Goal: Task Accomplishment & Management: Use online tool/utility

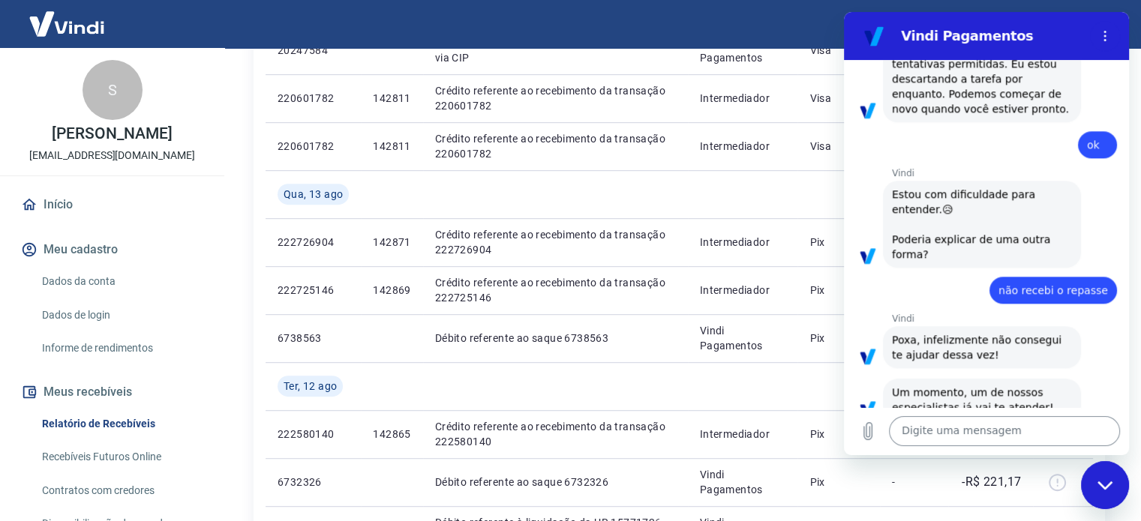
scroll to position [825, 0]
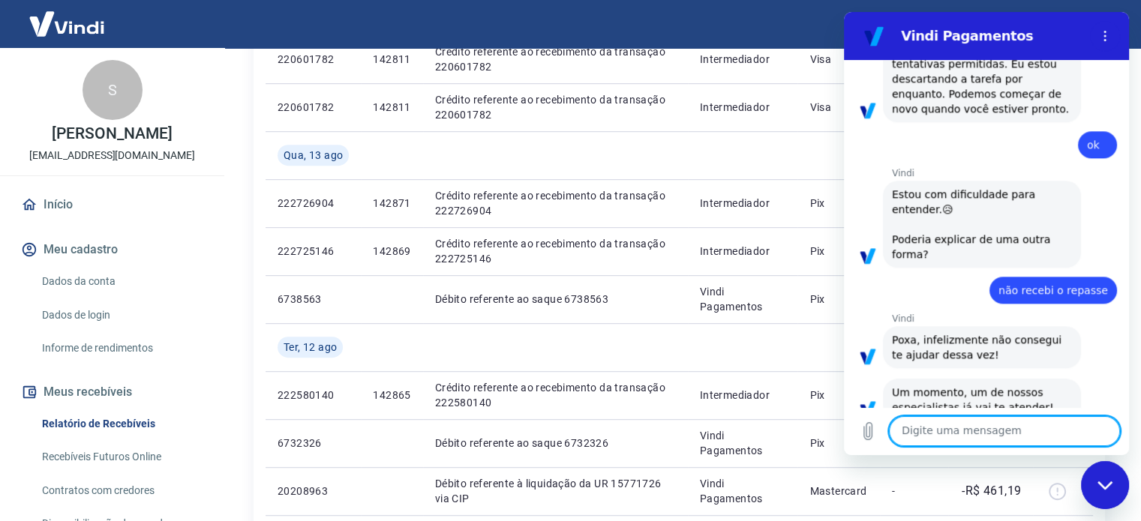
click at [973, 431] on textarea at bounding box center [1004, 431] width 231 height 30
type textarea "boa tarde!"
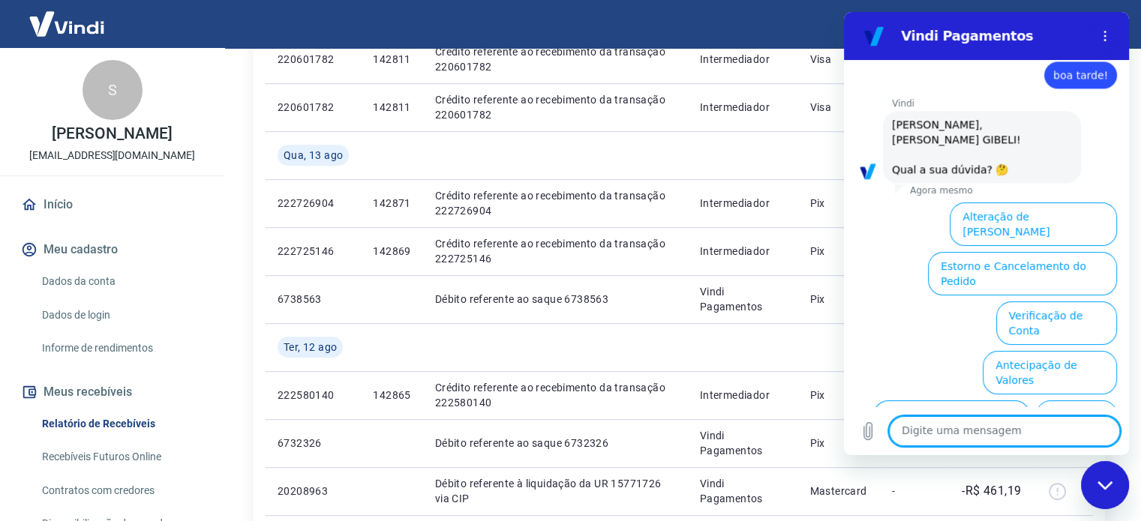
scroll to position [1950, 0]
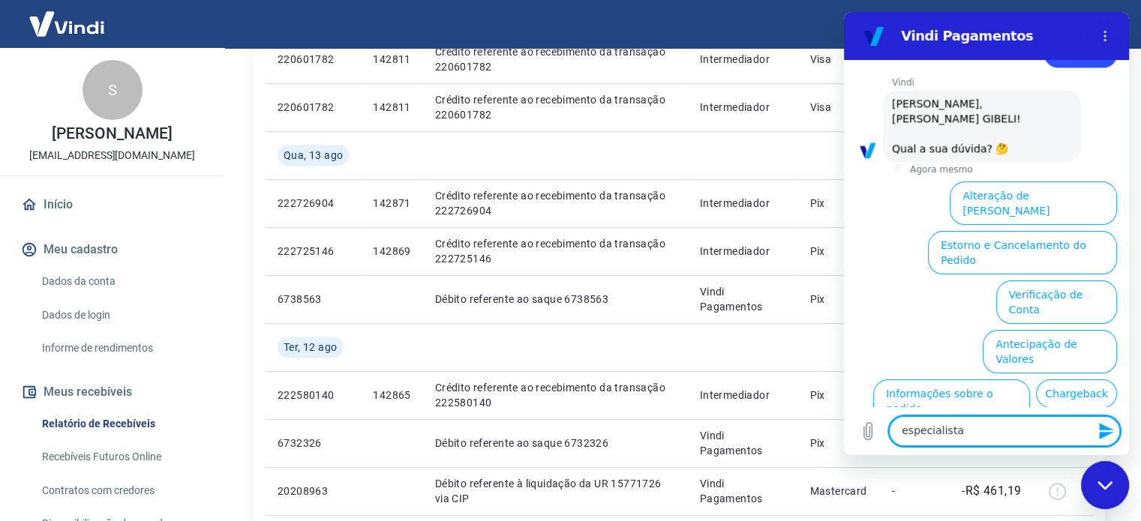
type textarea "especialista"
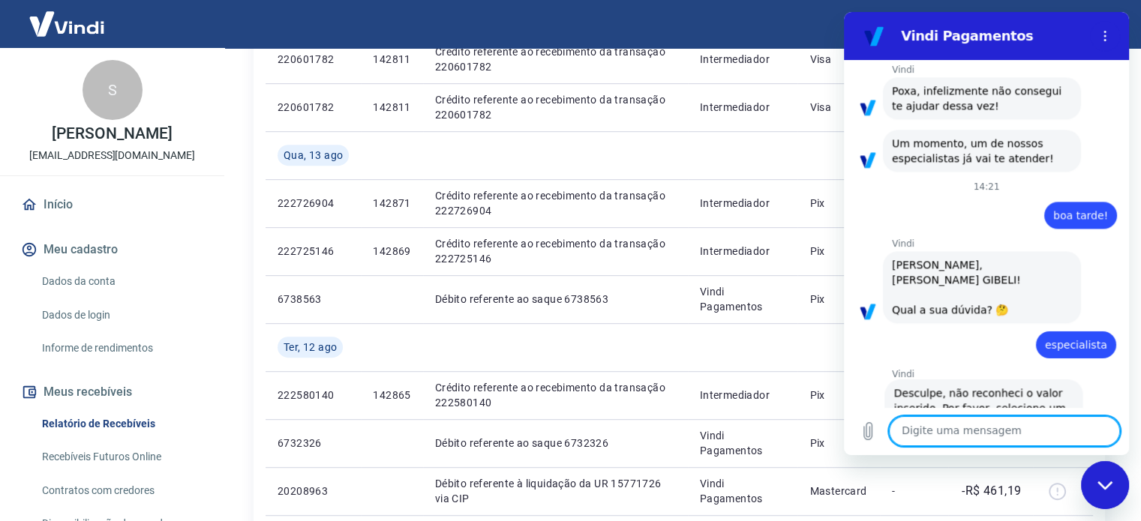
scroll to position [1792, 0]
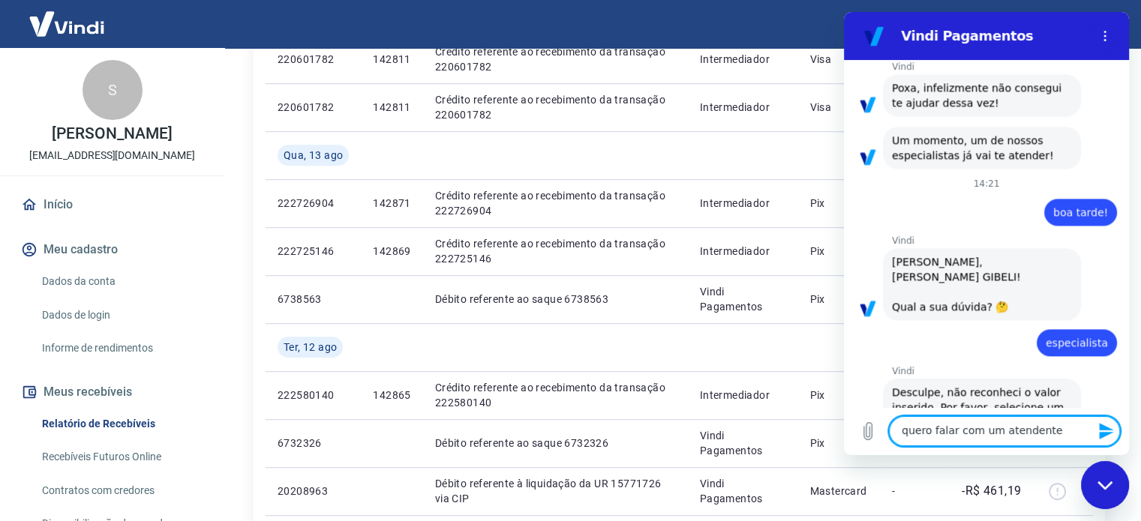
type textarea "quero falar com um atendente"
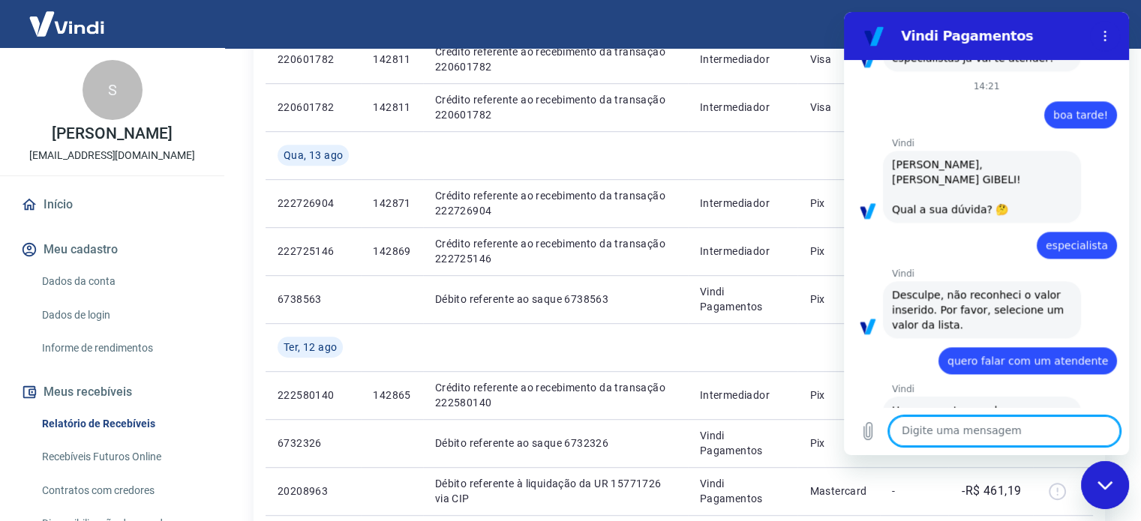
scroll to position [1892, 0]
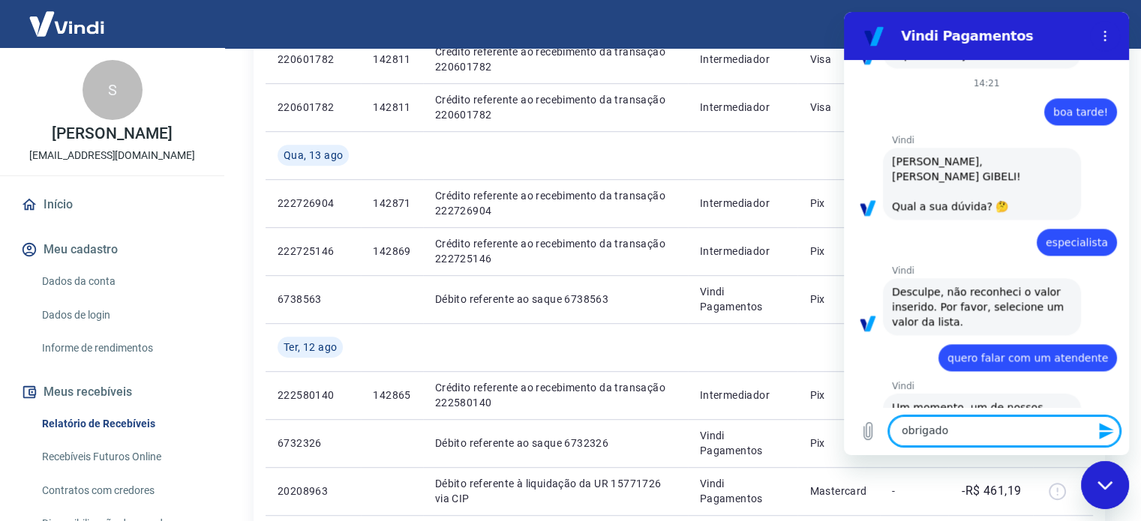
type textarea "obrigado"
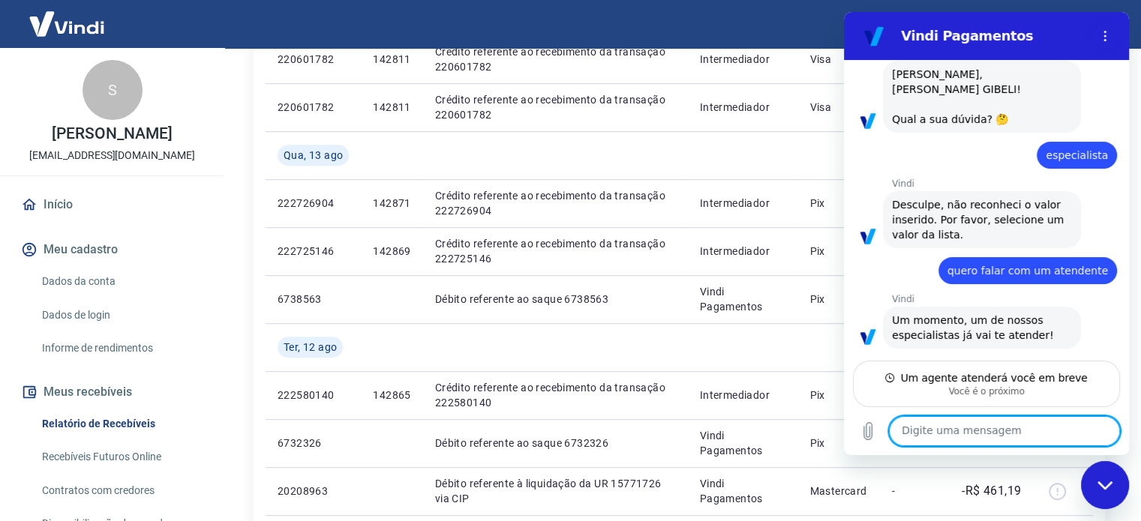
scroll to position [1980, 0]
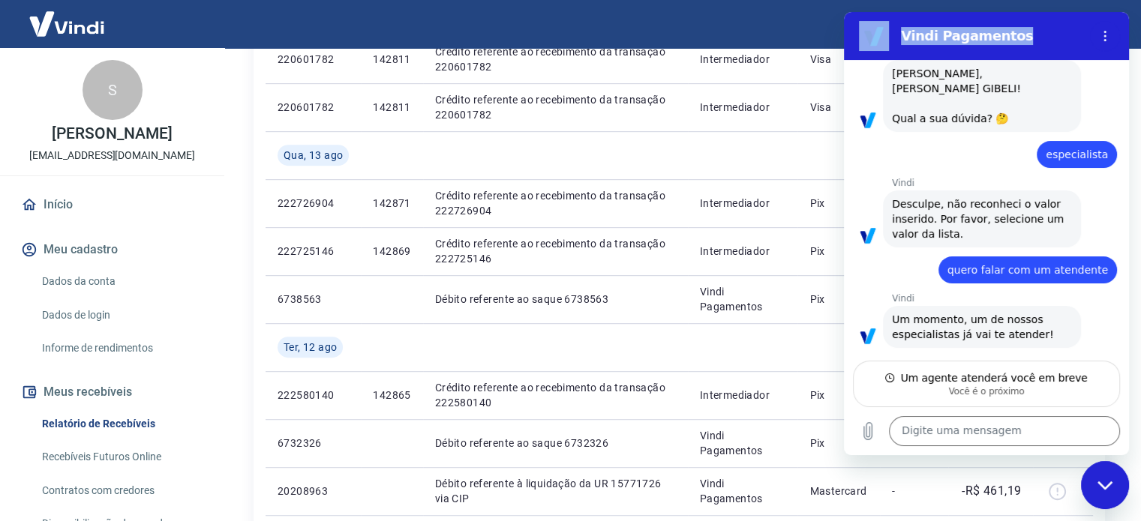
drag, startPoint x: 1060, startPoint y: 26, endPoint x: 881, endPoint y: 37, distance: 179.6
click html "Vindi Pagamentos 13:35 diz: boa tarde! Recebimentos Enviado · 13:35 diz: [PERSO…"
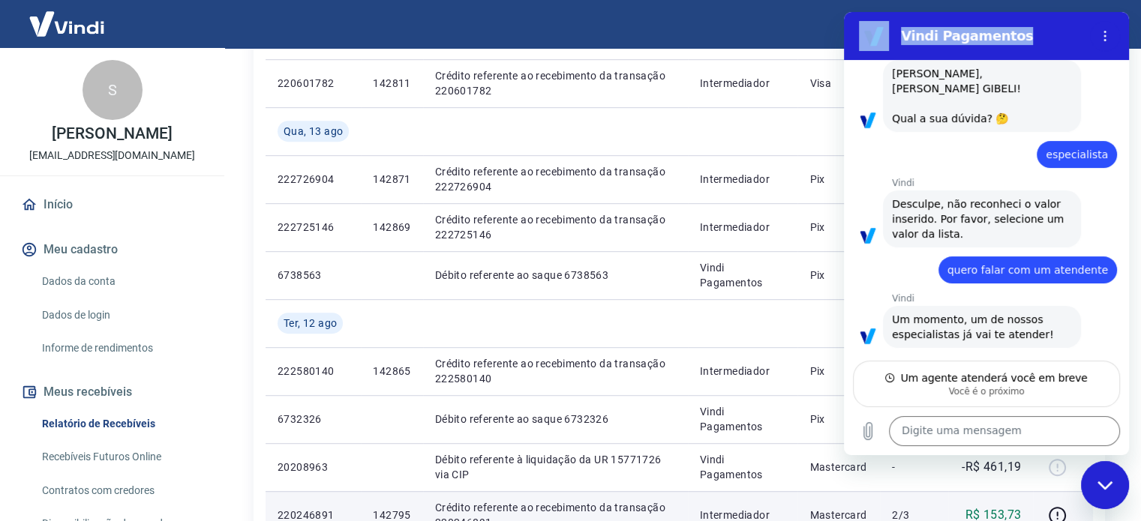
scroll to position [825, 0]
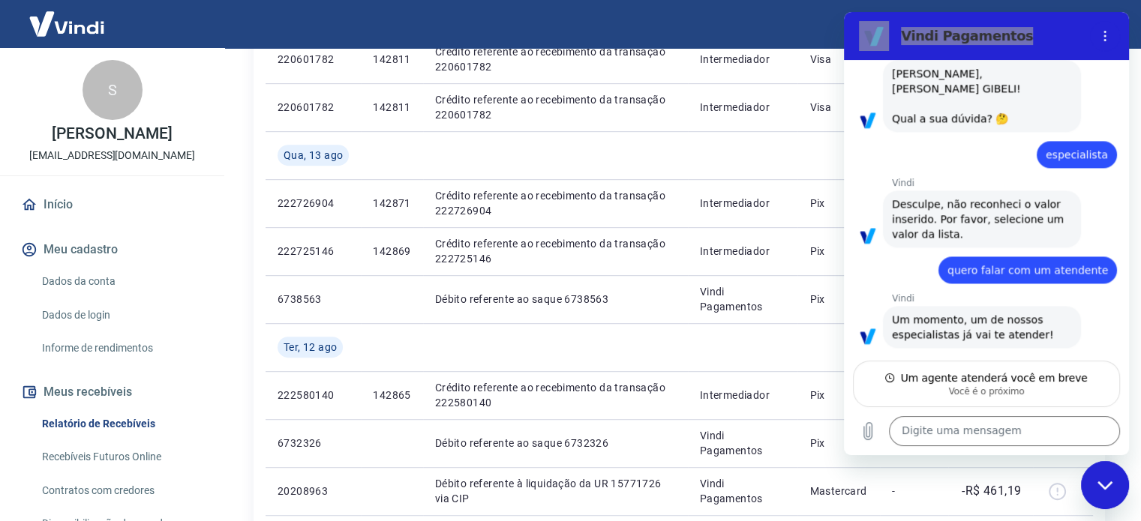
click at [1109, 493] on div "Fechar janela de mensagens" at bounding box center [1104, 485] width 45 height 45
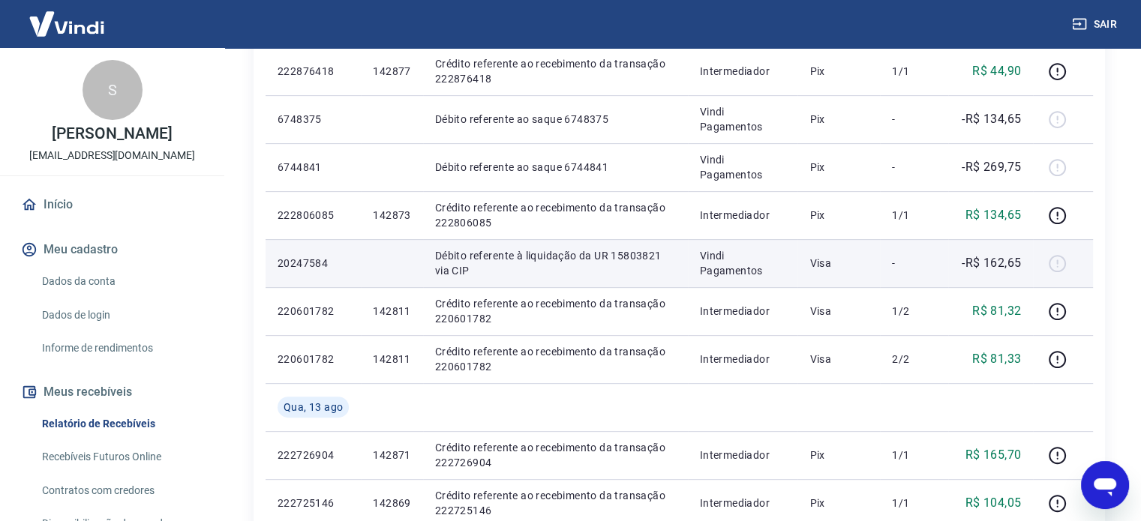
scroll to position [525, 0]
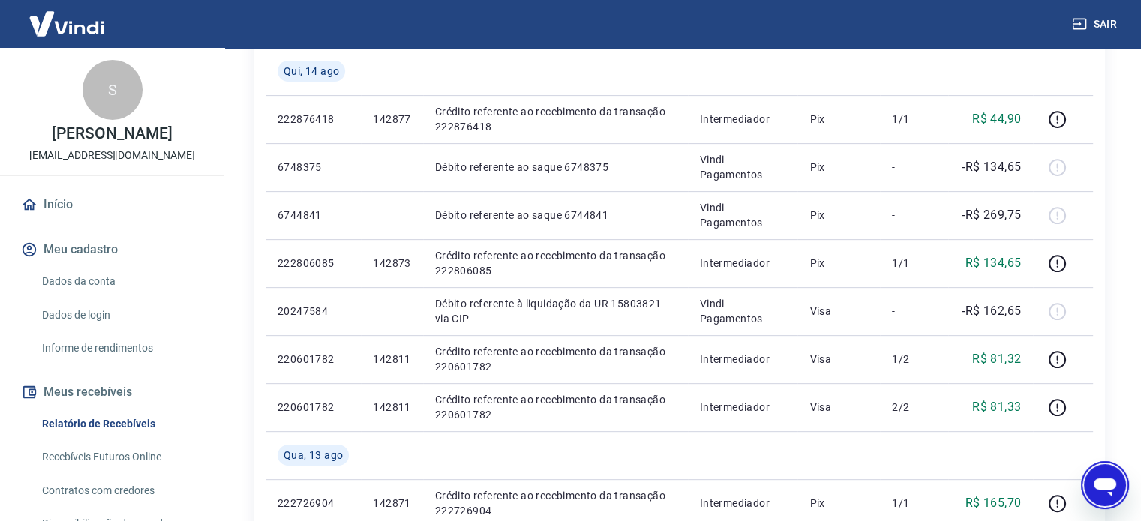
click at [1106, 482] on icon "Abrir janela de mensagens" at bounding box center [1105, 488] width 23 height 18
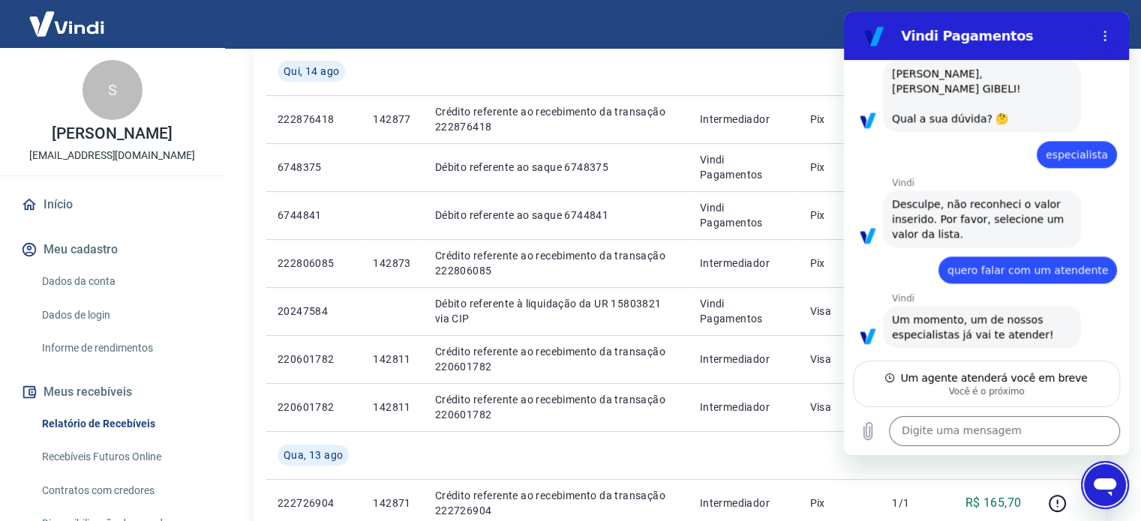
scroll to position [0, 0]
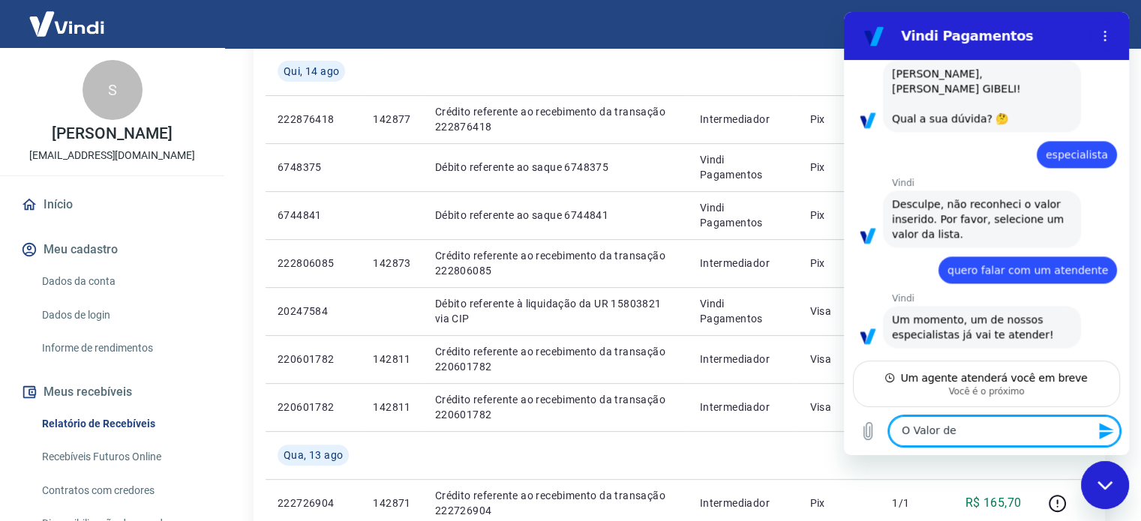
click at [1113, 489] on div "Fechar janela de mensagens" at bounding box center [1104, 485] width 45 height 45
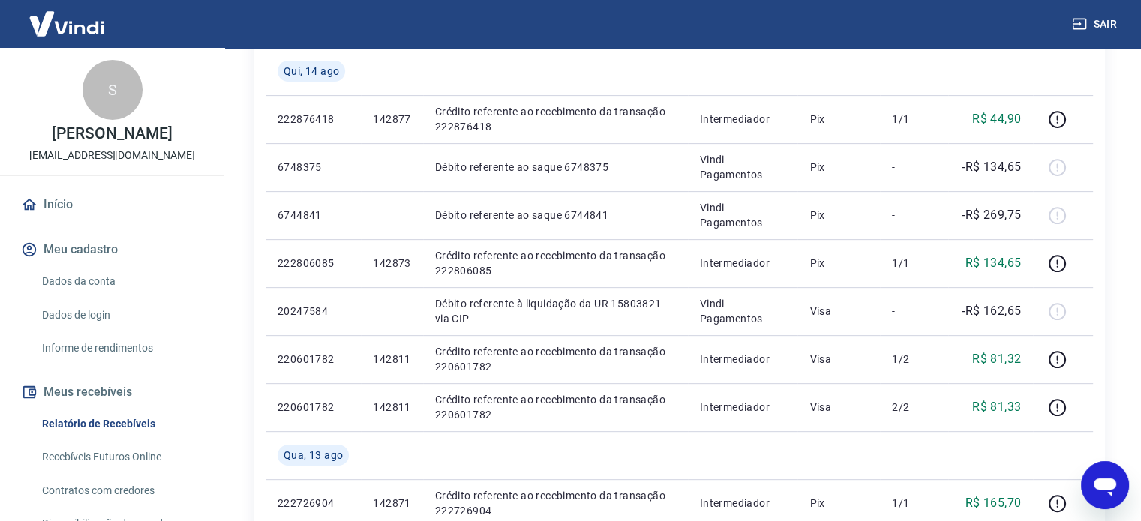
click at [1106, 488] on icon "Abrir janela de mensagens" at bounding box center [1105, 488] width 23 height 18
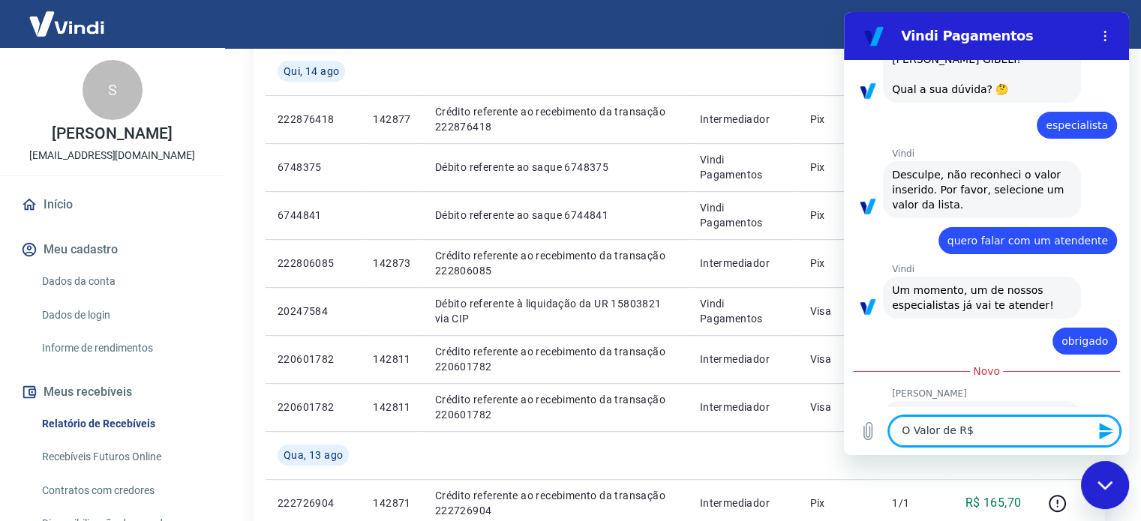
scroll to position [2077, 0]
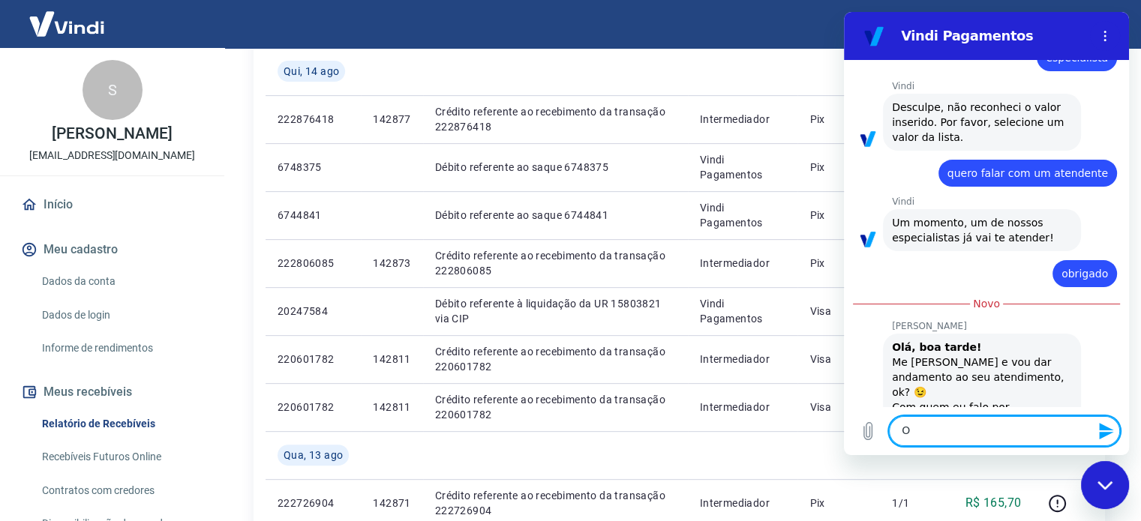
type textarea "O"
type textarea "Boa tarde! [PERSON_NAME]"
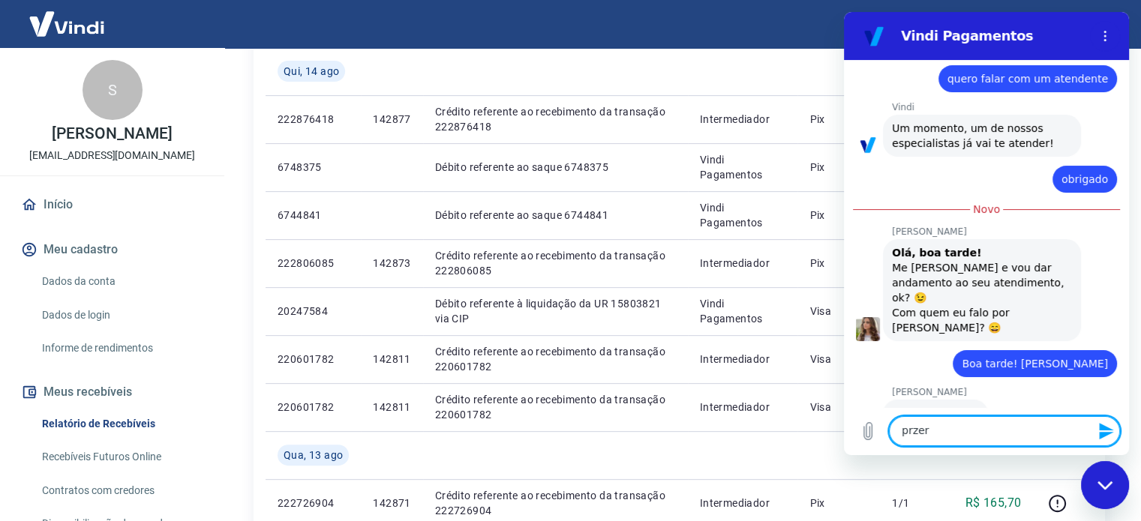
scroll to position [2170, 0]
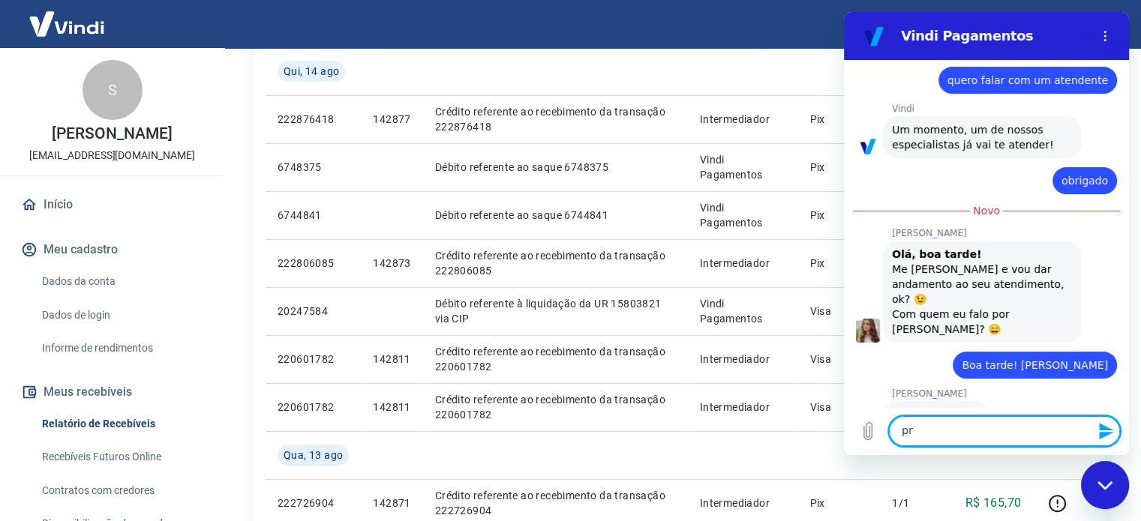
type textarea "p"
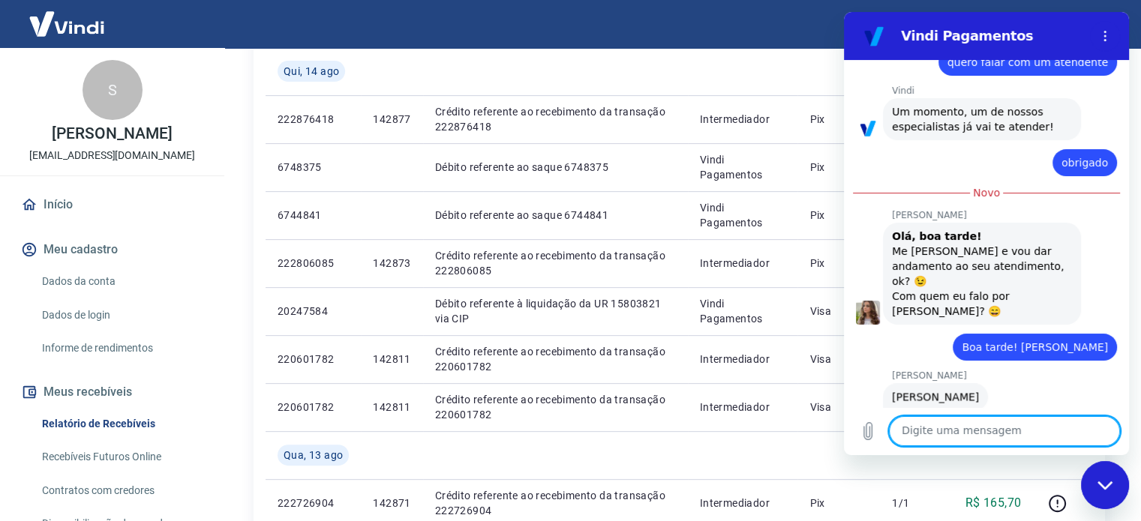
scroll to position [2191, 0]
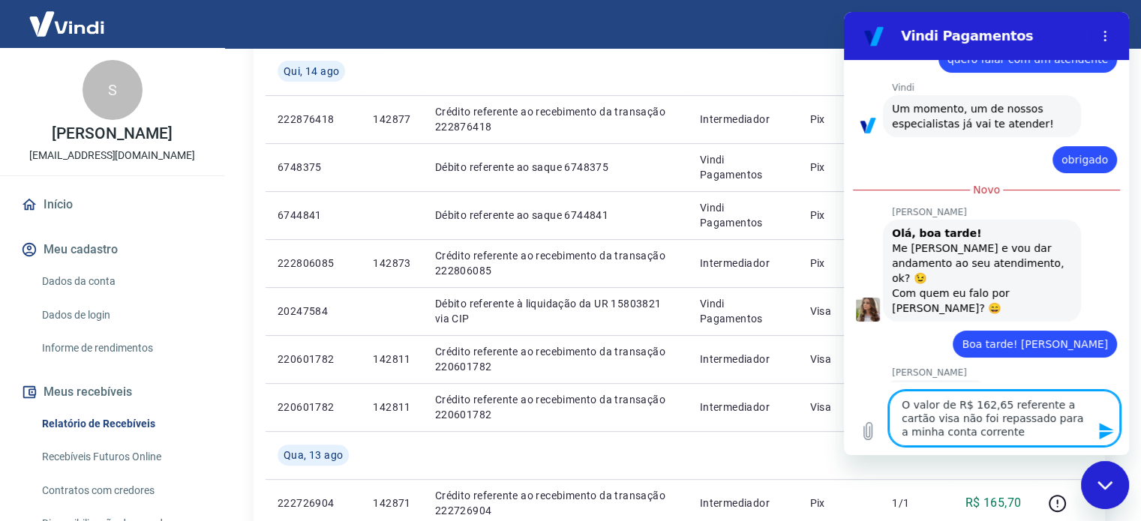
type textarea "O valor de R$ 162,65 referente a cartão visa não foi repassado para a minha con…"
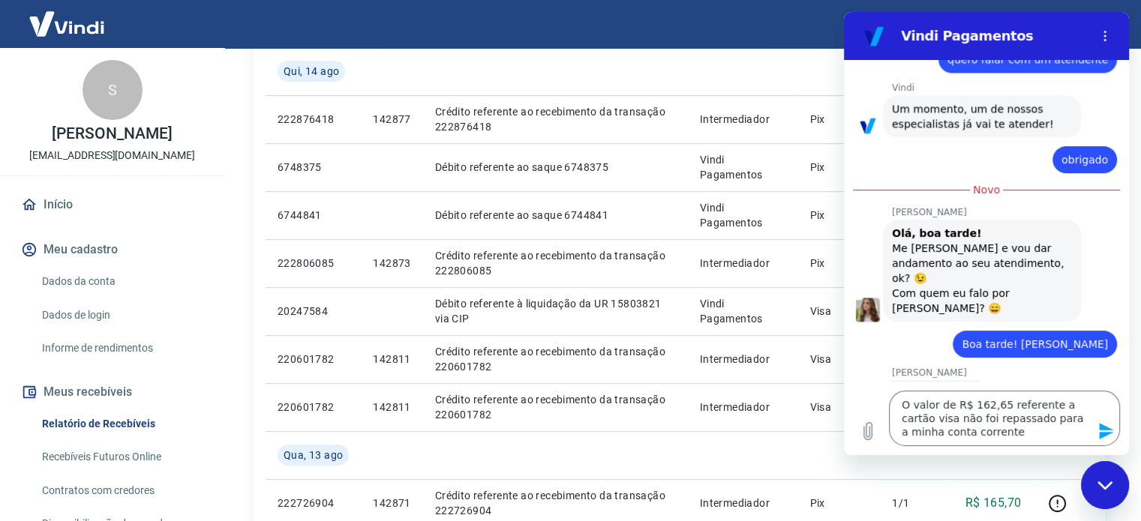
click at [1109, 491] on div "Fechar janela de mensagens" at bounding box center [1104, 485] width 45 height 45
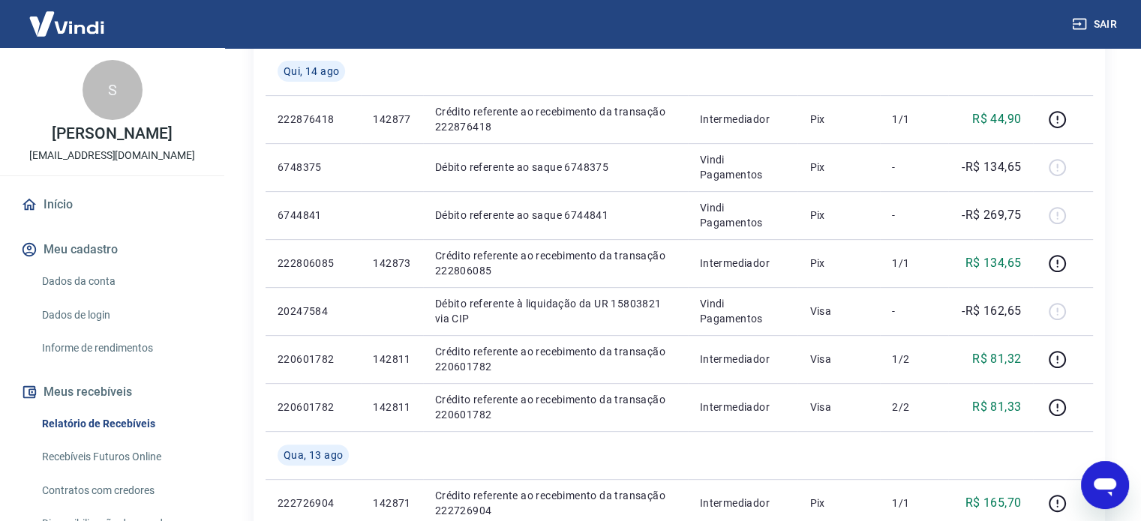
click at [1109, 491] on icon "Abrir janela de mensagens" at bounding box center [1104, 485] width 27 height 27
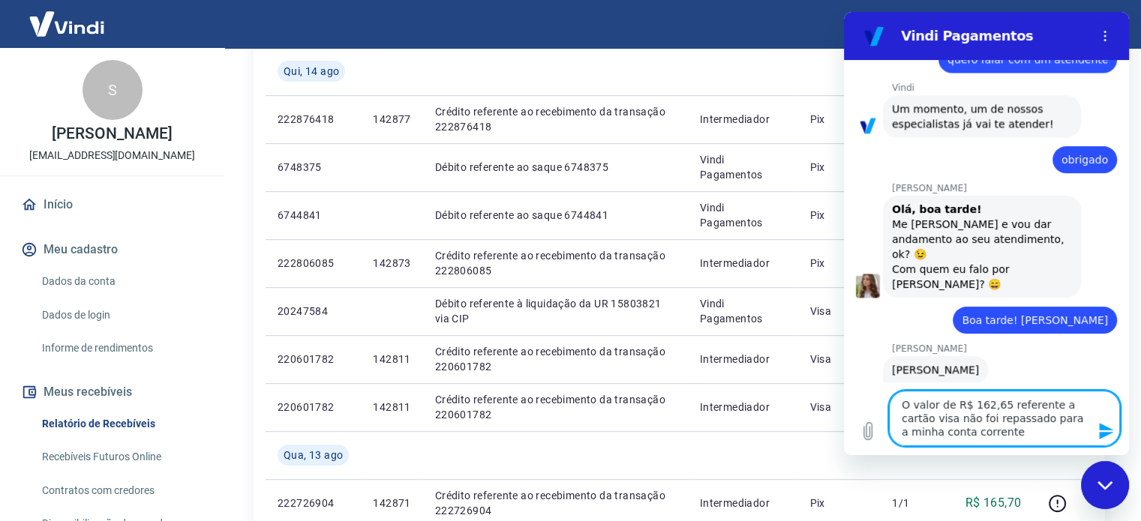
scroll to position [2192, 0]
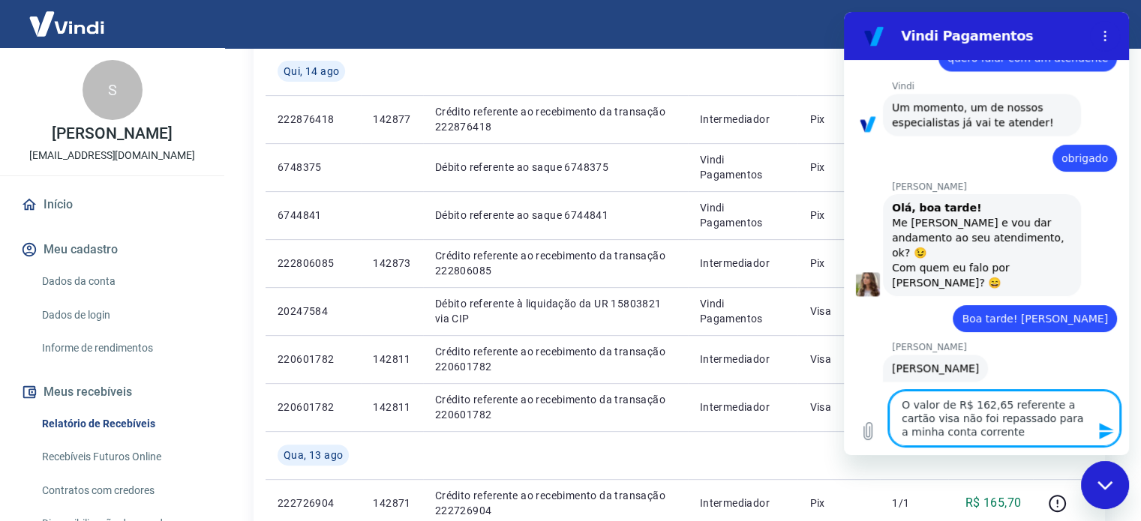
click at [1106, 430] on icon "Enviar mensagem" at bounding box center [1106, 431] width 14 height 17
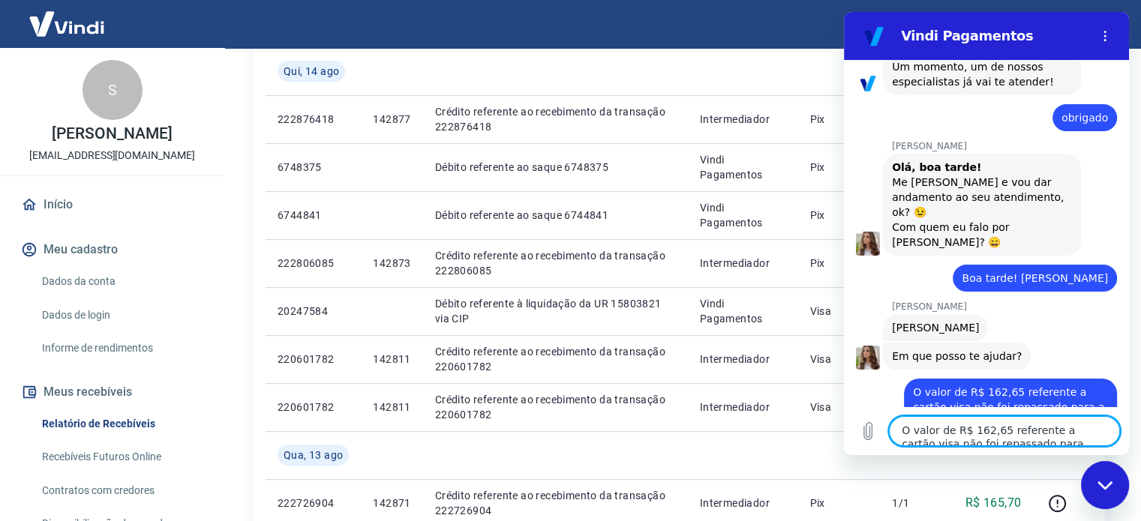
scroll to position [2233, 0]
type textarea "Referente ao dia [DATE]"
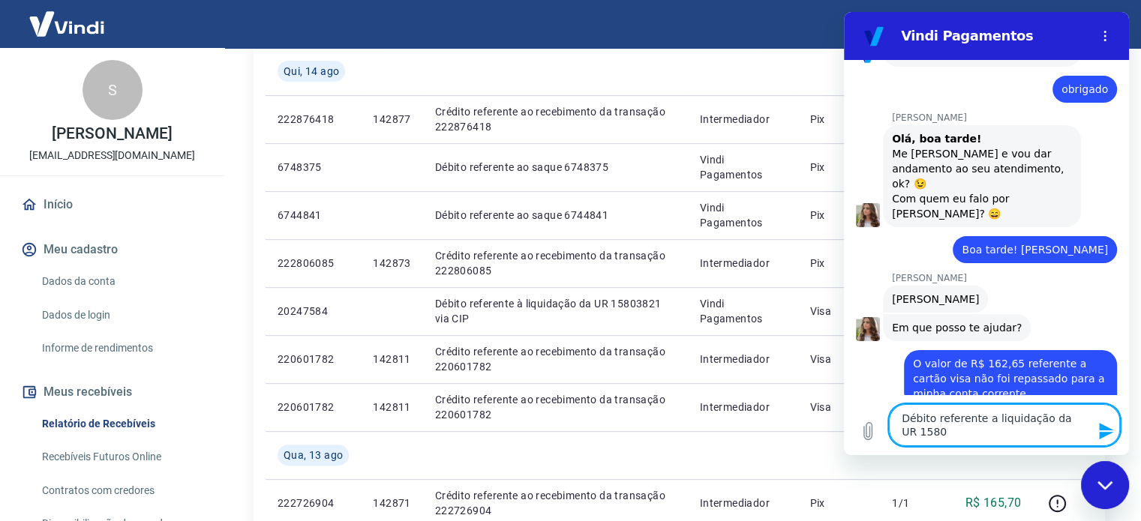
scroll to position [2263, 0]
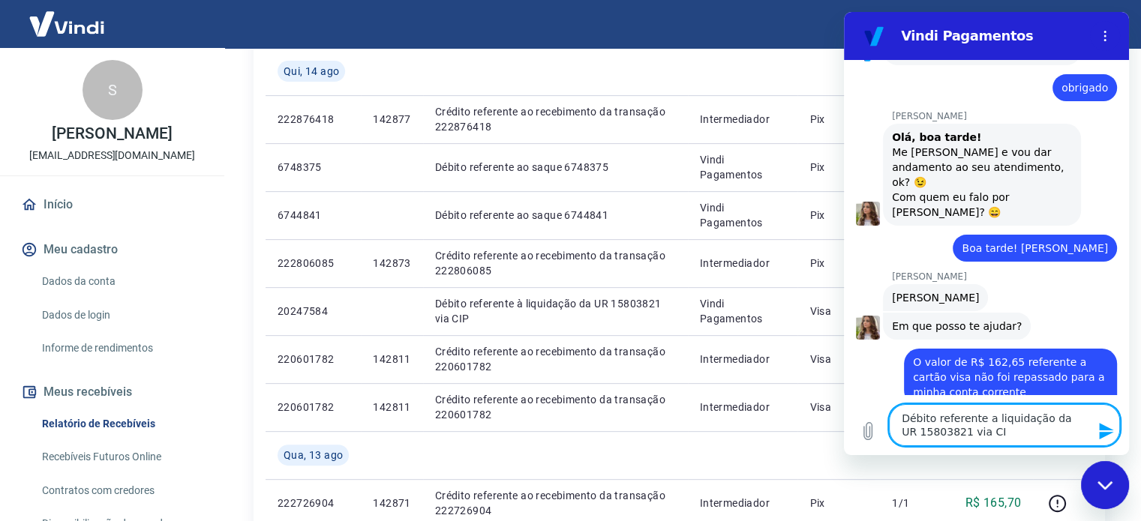
type textarea "Débito referente a liquidação da UR 15803821 via CIP"
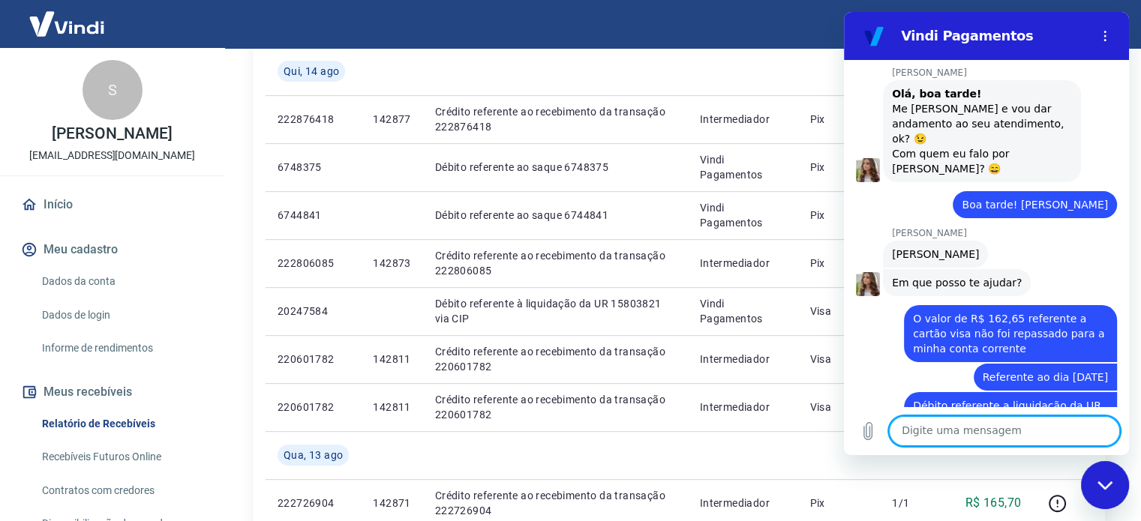
scroll to position [2305, 0]
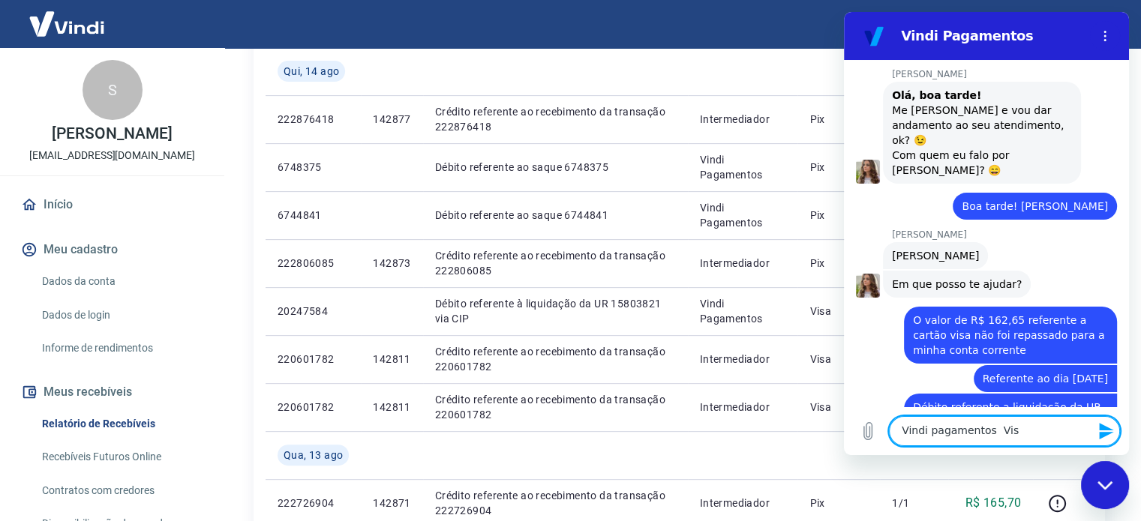
type textarea "Vindi pagamentos Visa"
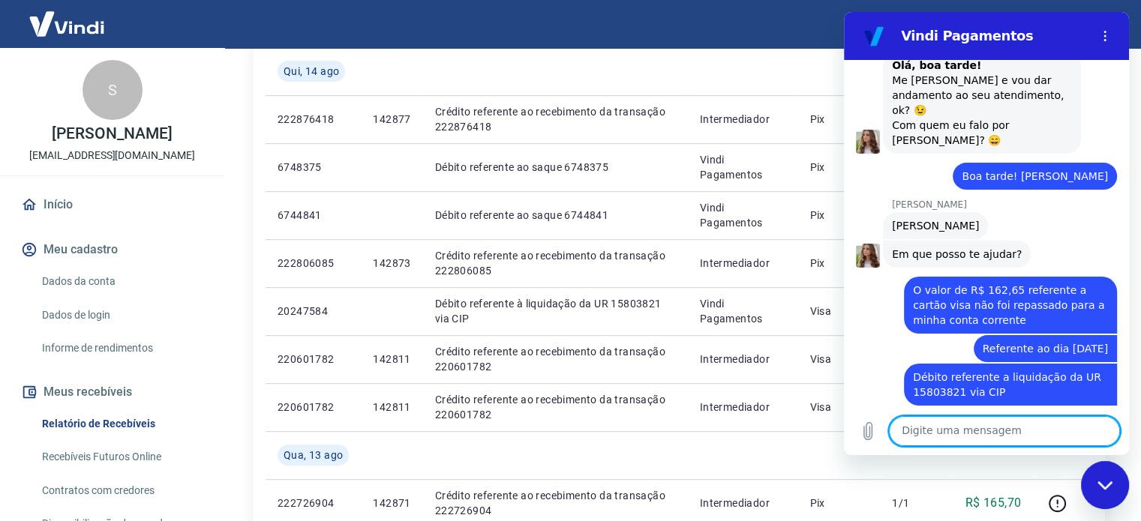
scroll to position [2333, 0]
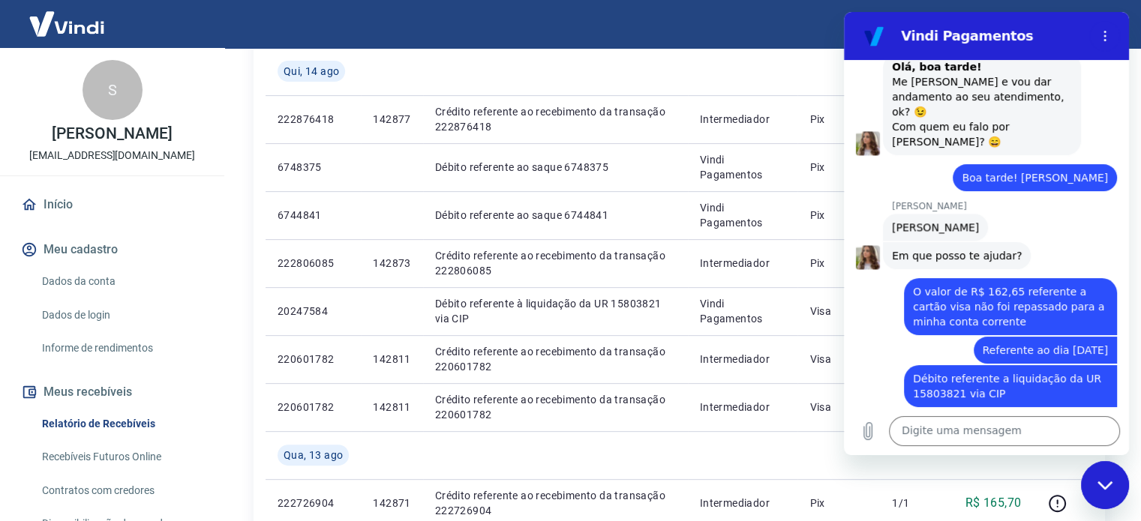
click at [1112, 493] on div "Fechar janela de mensagens" at bounding box center [1104, 485] width 45 height 45
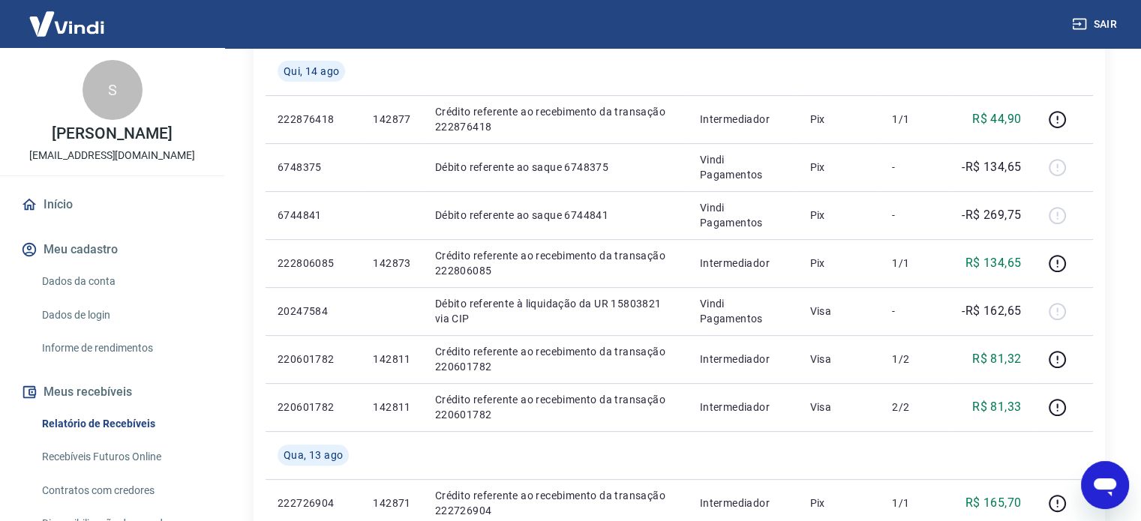
scroll to position [2335, 0]
click at [1114, 494] on icon "Abrir janela de mensagens" at bounding box center [1104, 485] width 27 height 27
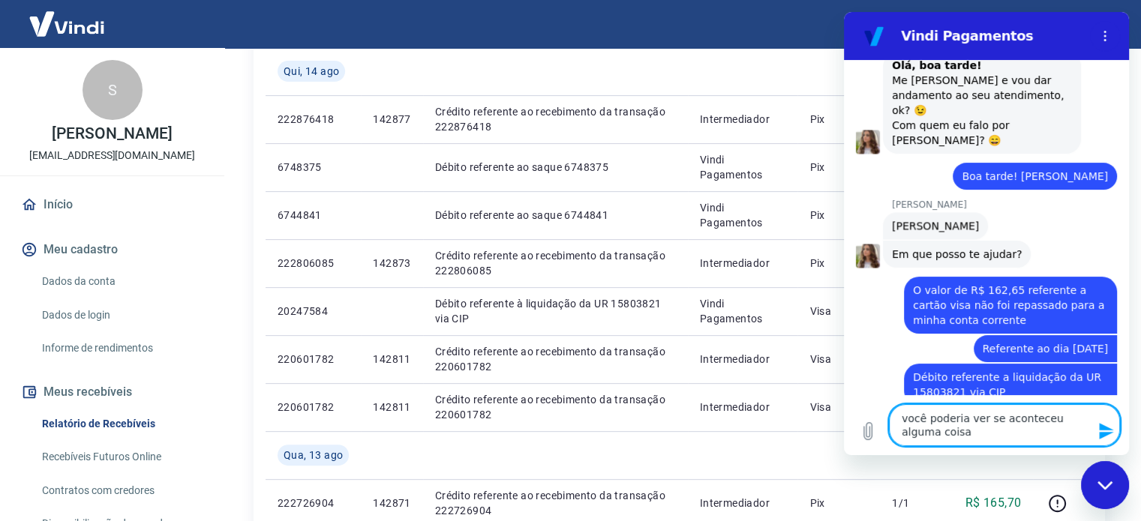
type textarea "você poderia ver se aconteceu alguma coisa"
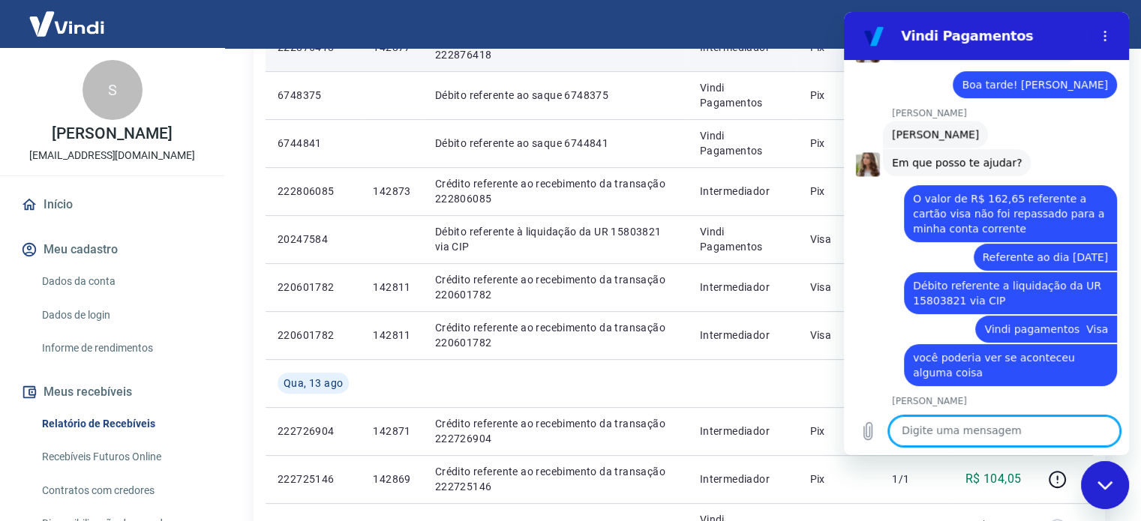
scroll to position [600, 0]
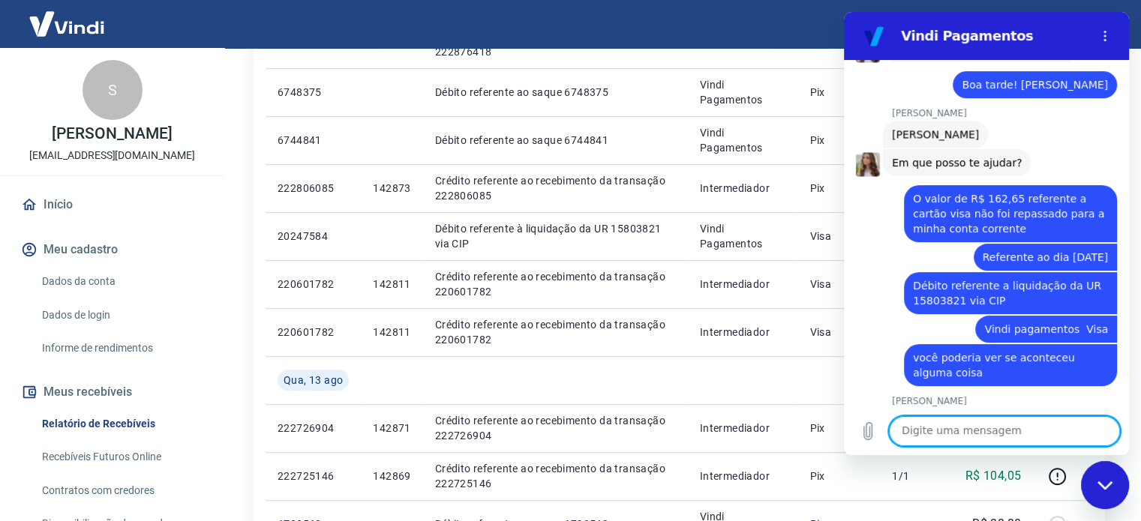
click at [911, 425] on textarea at bounding box center [1004, 431] width 231 height 30
type textarea "20247584"
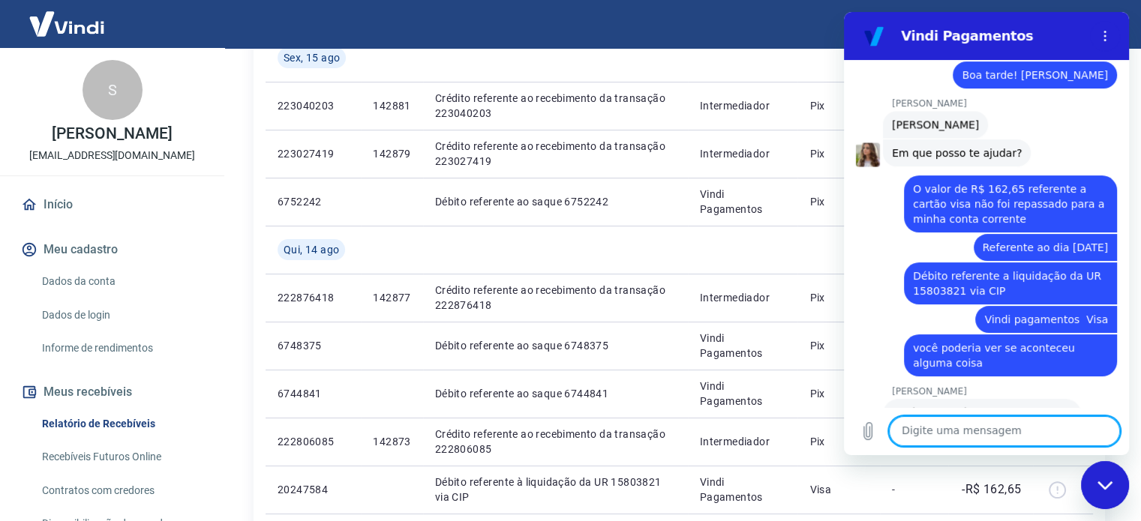
scroll to position [2462, 0]
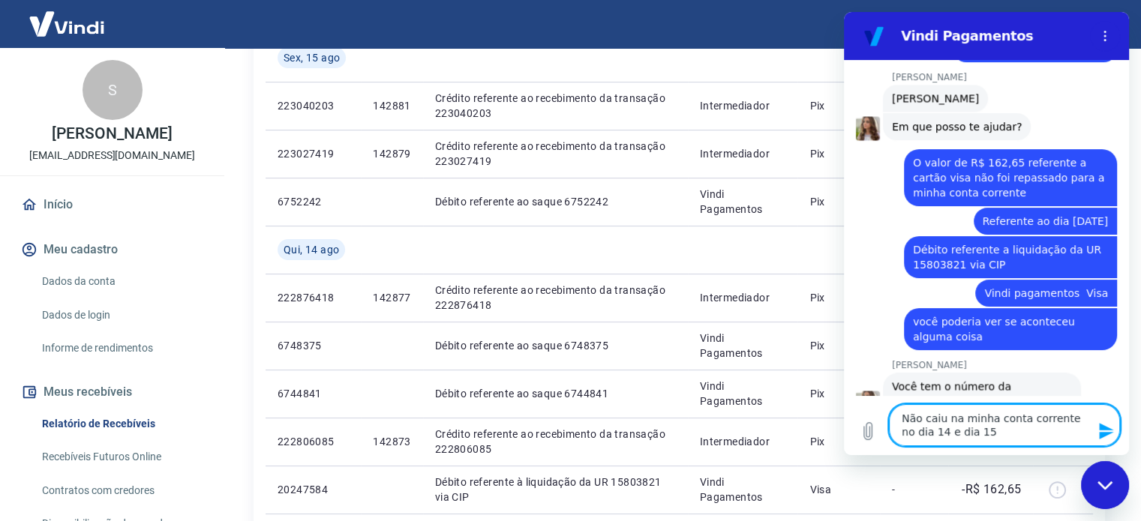
type textarea "Não caiu na minha conta corrente no dia 14 e dia 15"
click at [1106, 431] on icon "Enviar mensagem" at bounding box center [1106, 431] width 18 height 18
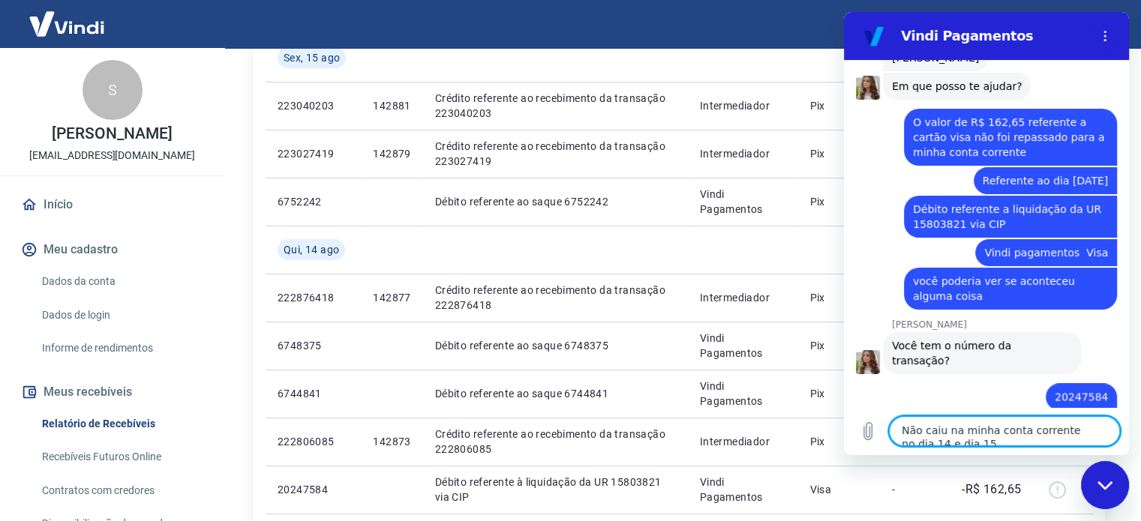
scroll to position [2506, 0]
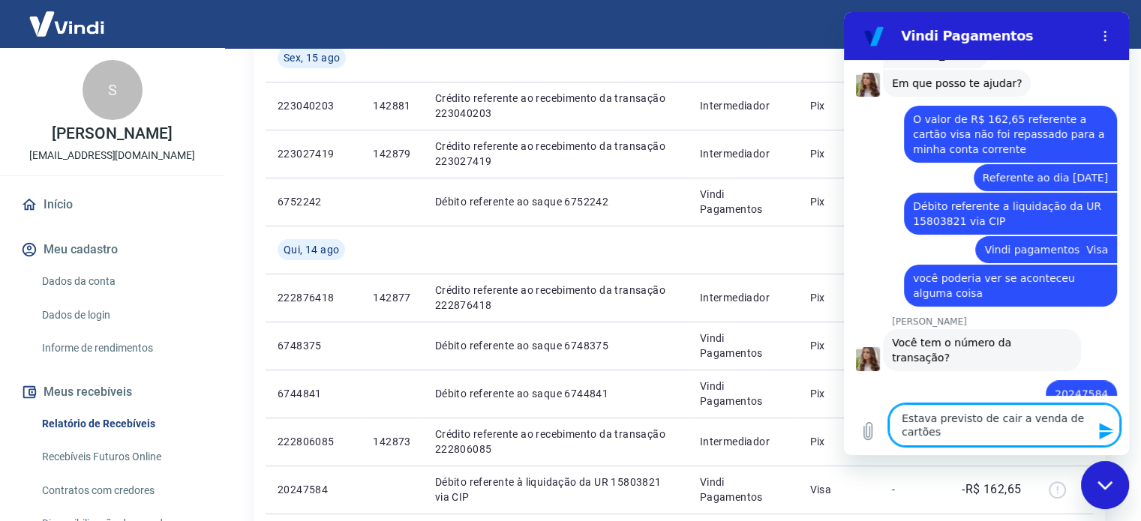
type textarea "Estava previsto de cair a venda de cartões"
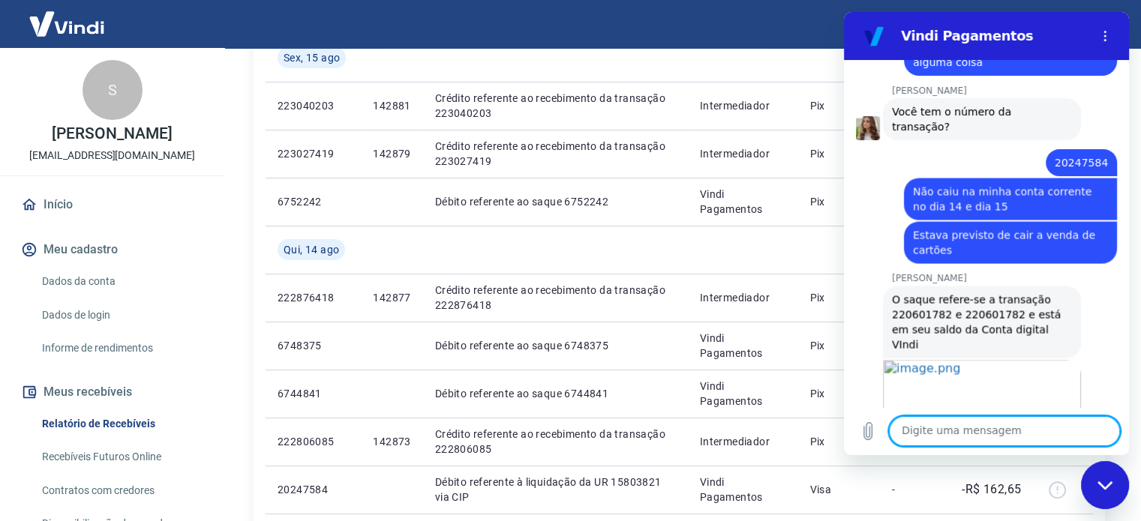
scroll to position [2740, 0]
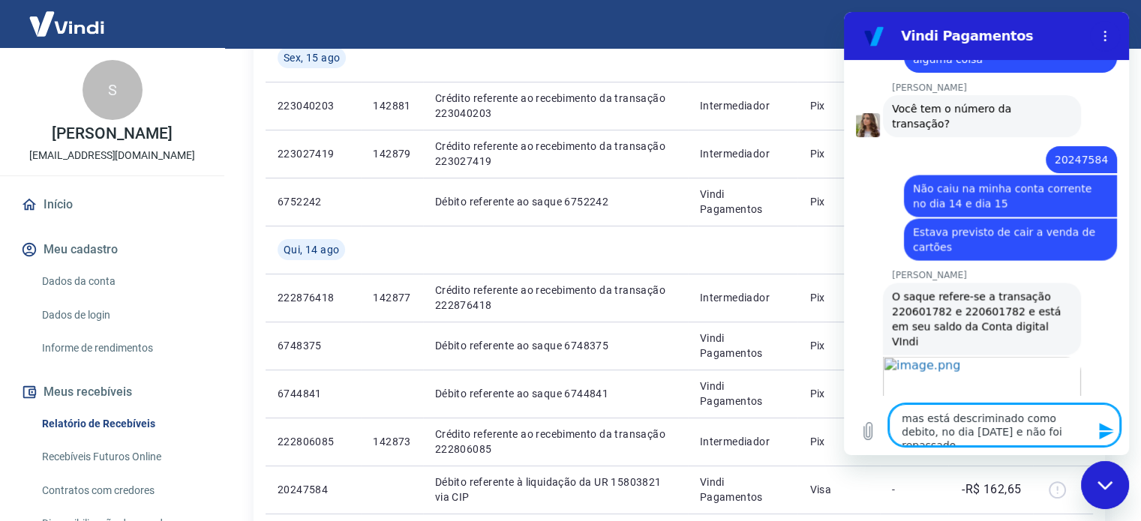
type textarea "mas está descriminado como debito, no dia [DATE] e não foi repassado"
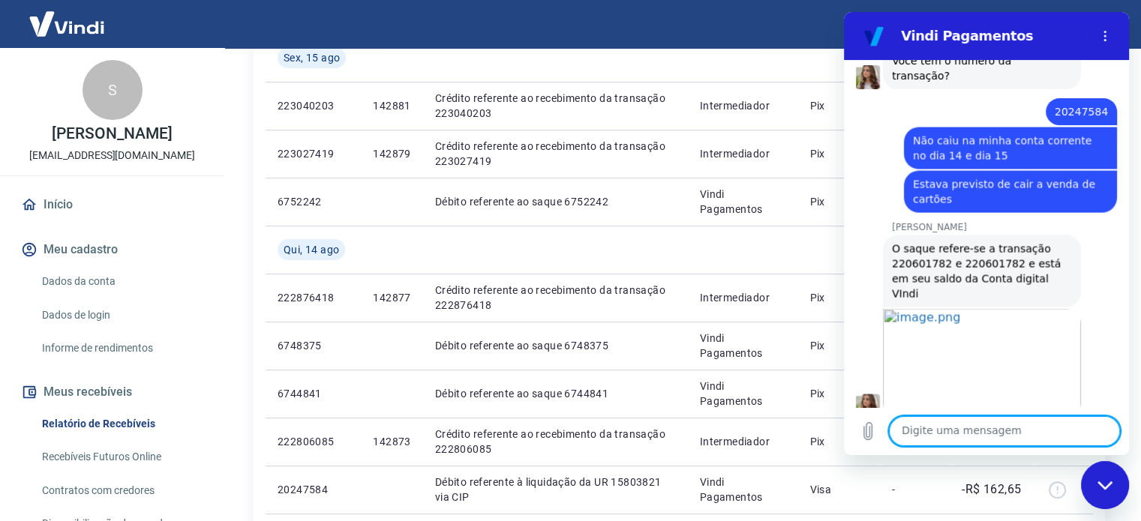
scroll to position [2791, 0]
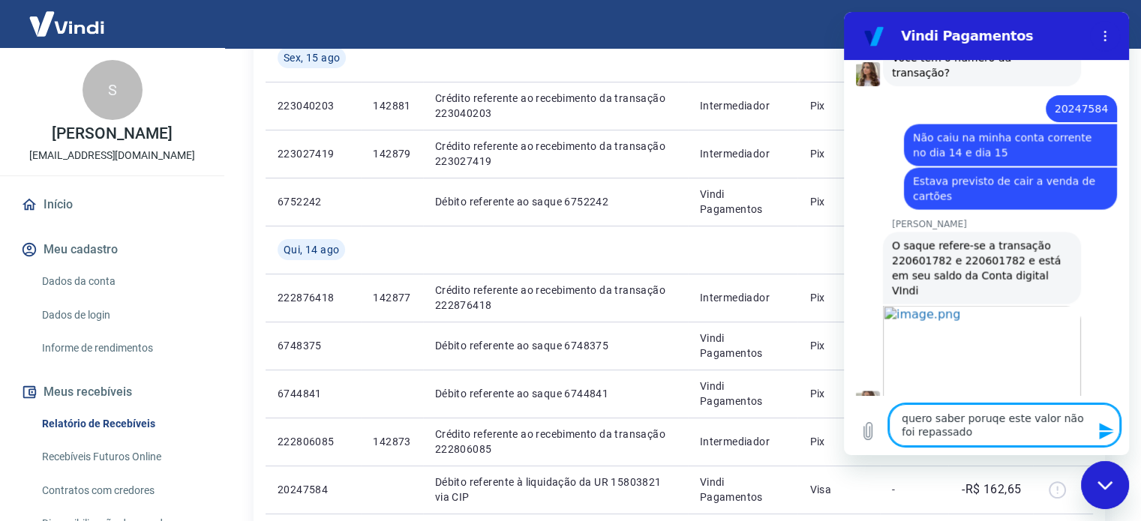
type textarea "quero saber poruqe este valor não foi repassado"
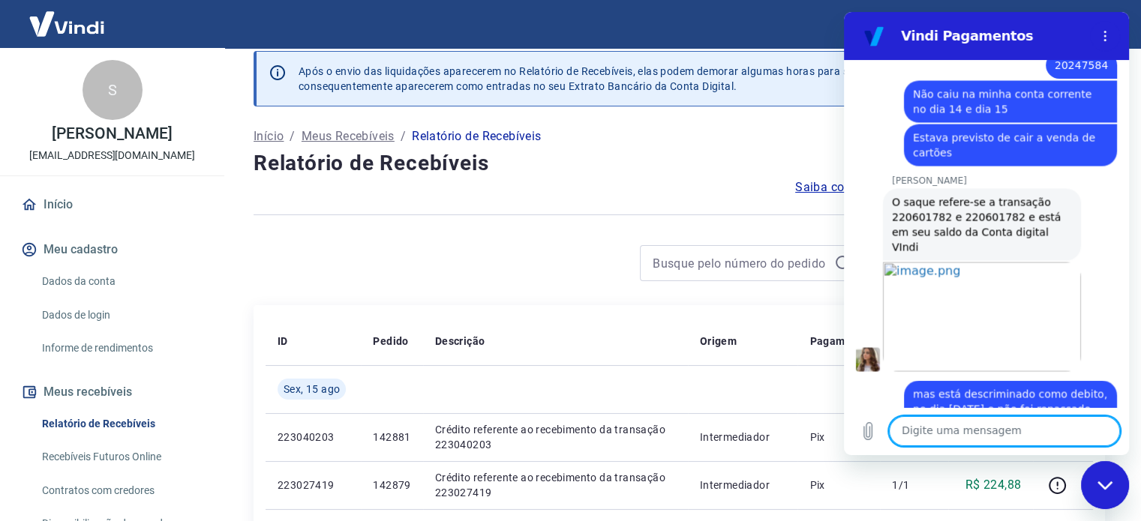
scroll to position [0, 0]
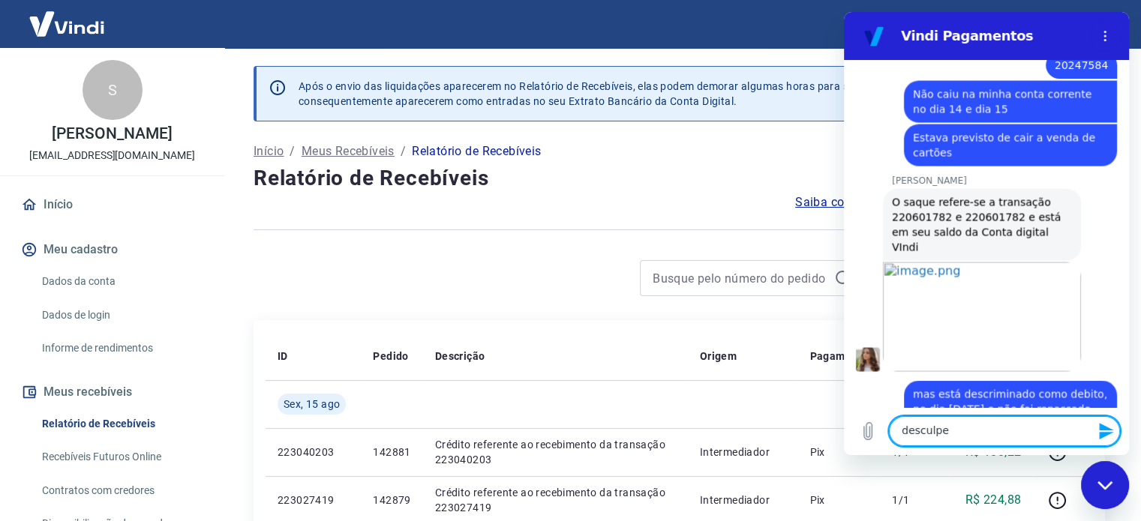
type textarea "desculpe"
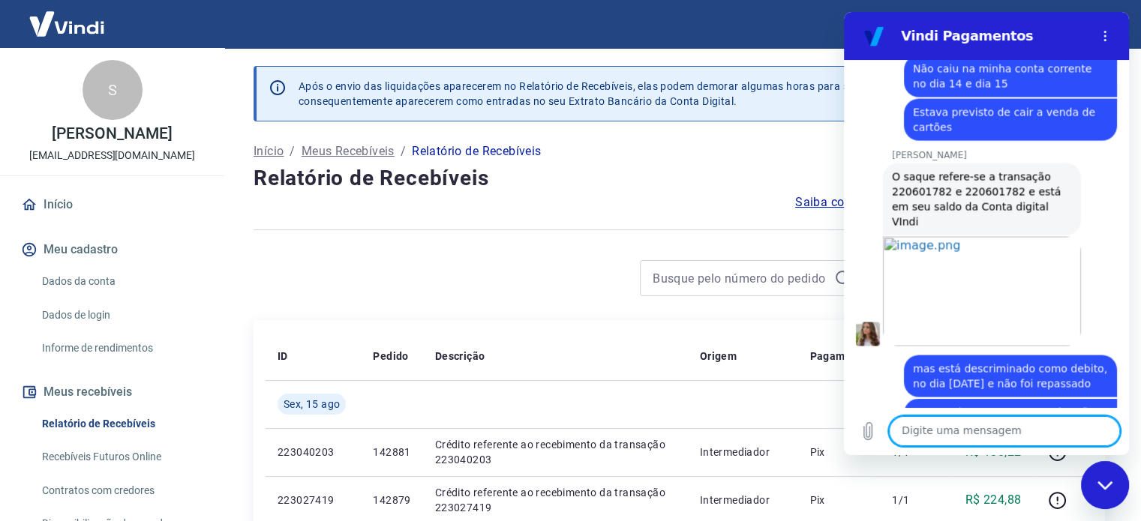
scroll to position [2863, 0]
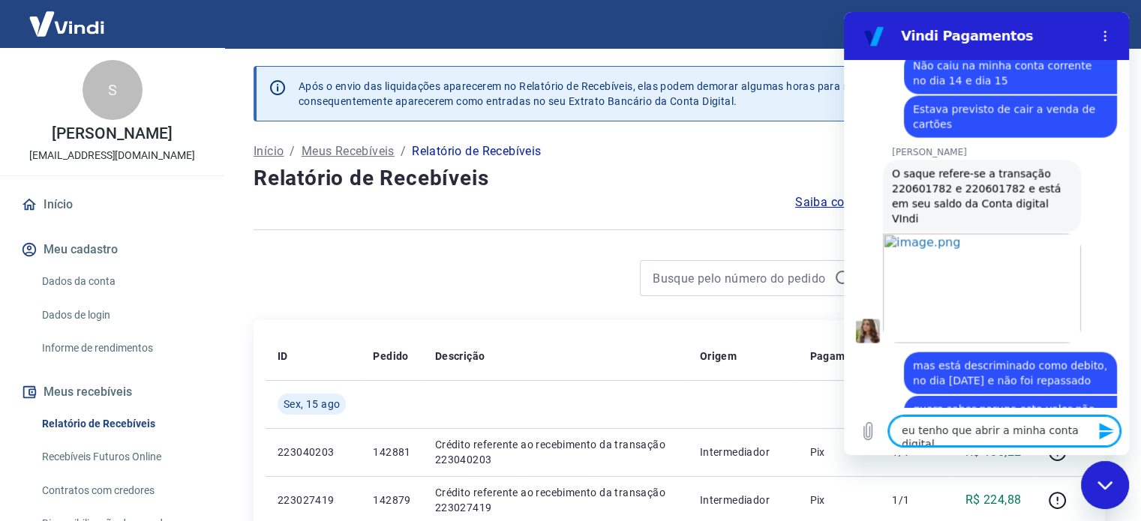
type textarea "eu tenho que abrir a minha conta digital"
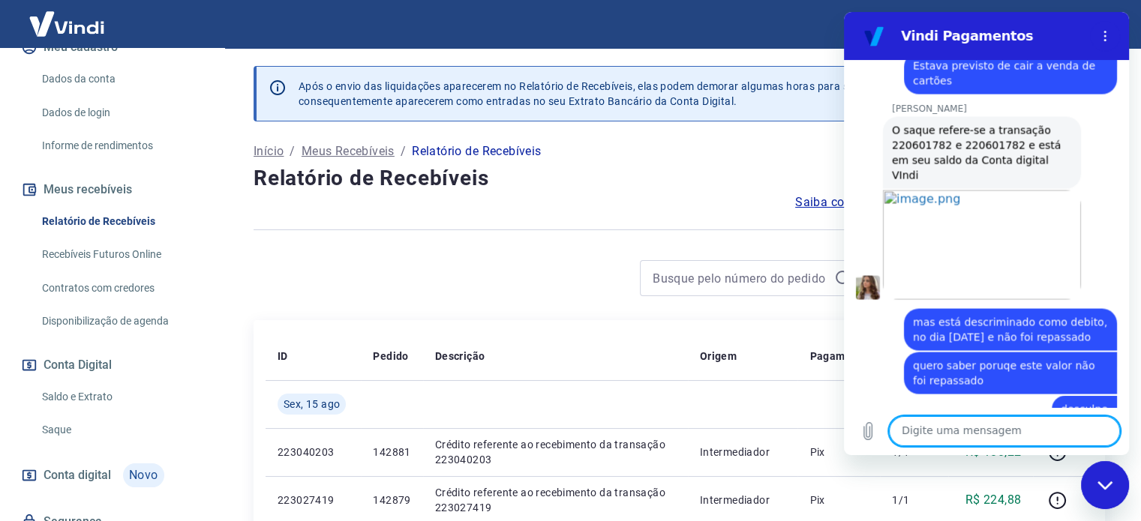
scroll to position [264, 0]
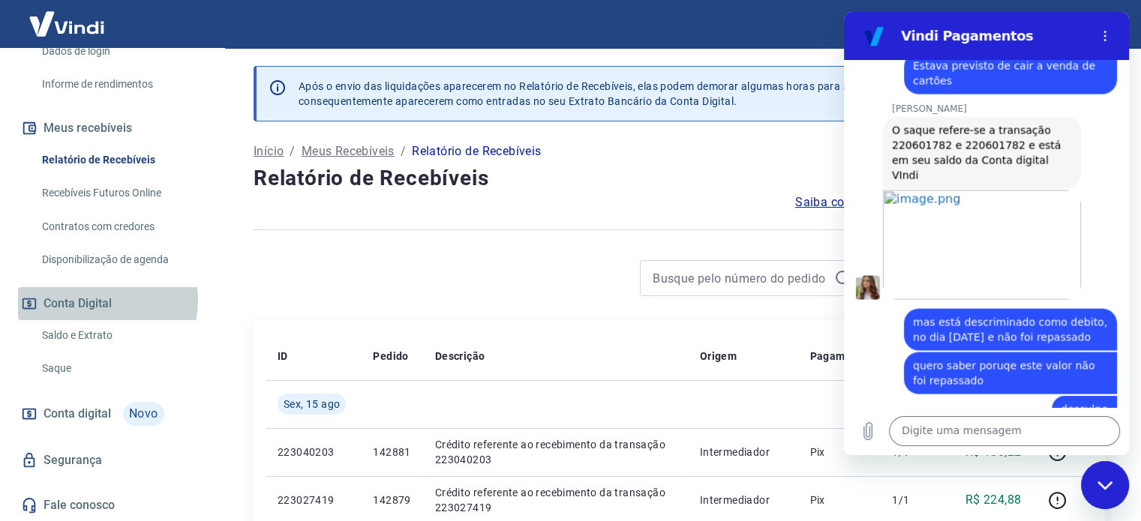
click at [89, 299] on button "Conta Digital" at bounding box center [112, 303] width 188 height 33
click at [88, 333] on link "Saldo e Extrato" at bounding box center [121, 335] width 170 height 31
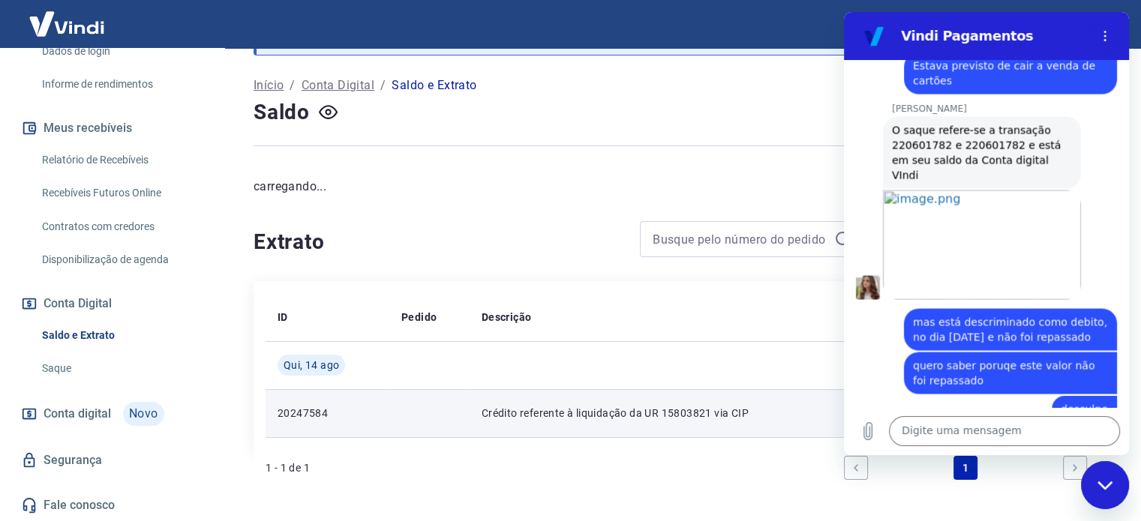
scroll to position [125, 0]
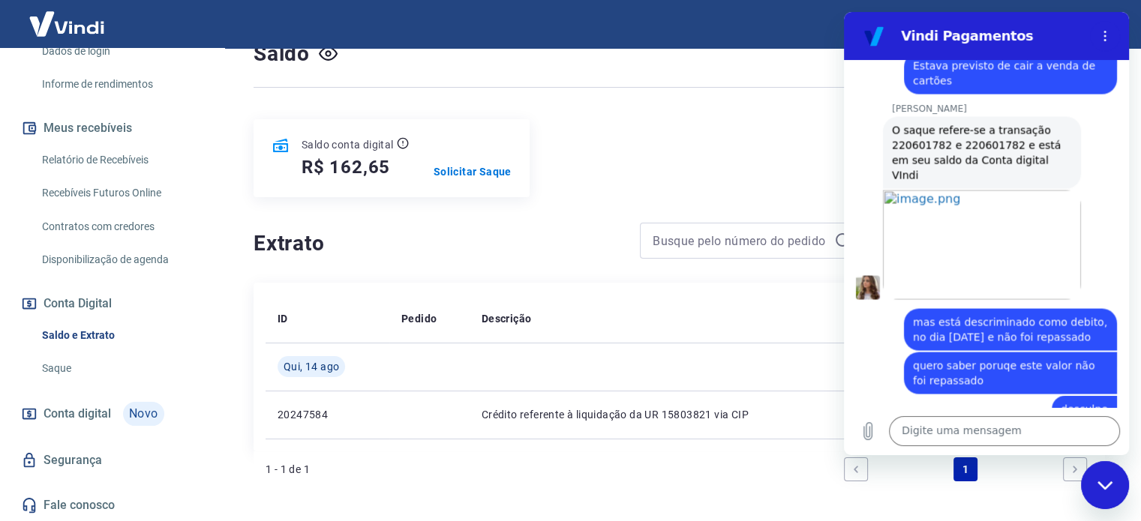
click at [1112, 484] on icon "Fechar janela de mensagens" at bounding box center [1105, 486] width 16 height 10
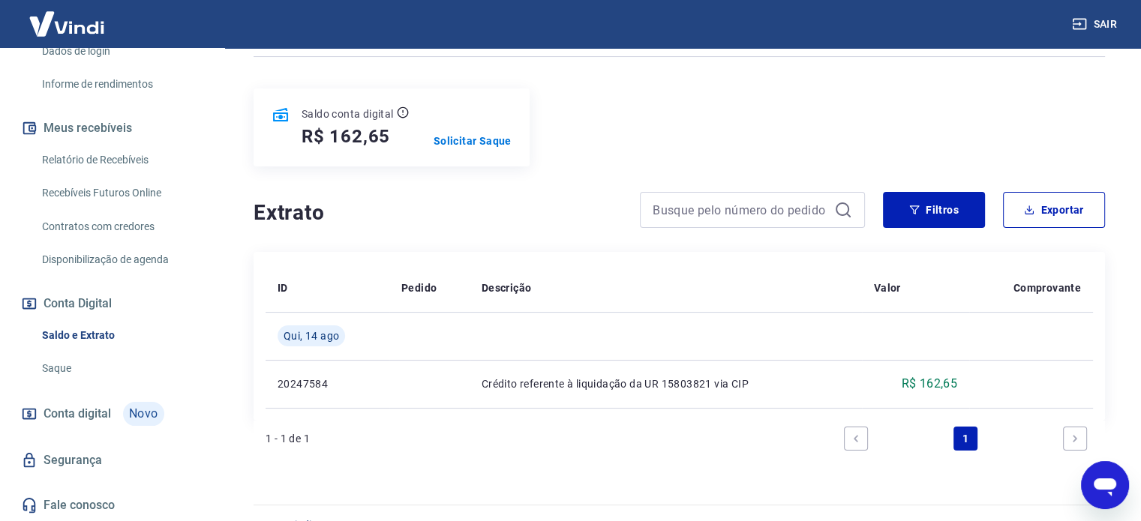
scroll to position [185, 0]
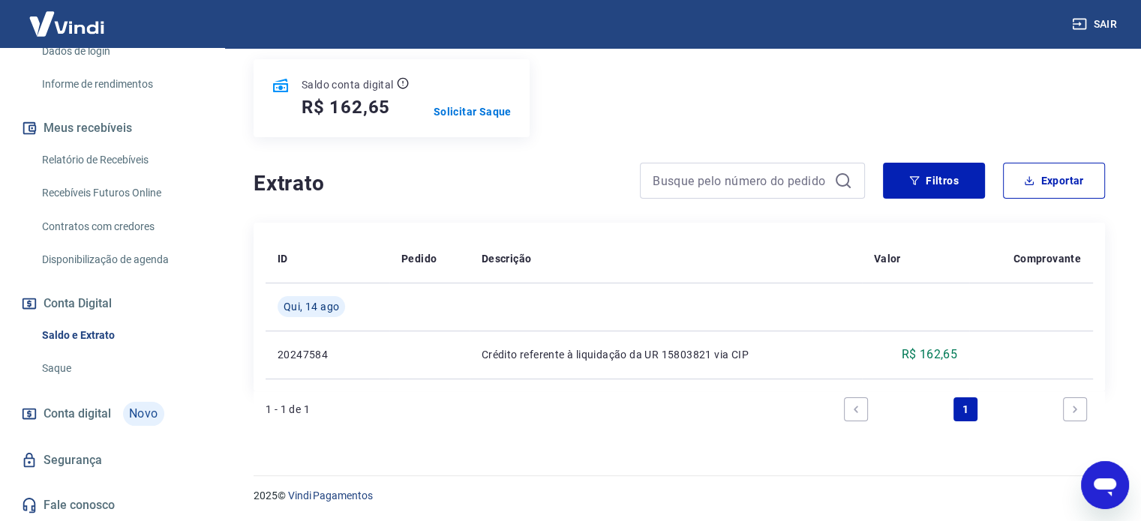
click at [1100, 490] on icon "Abrir janela de mensagens" at bounding box center [1104, 485] width 27 height 27
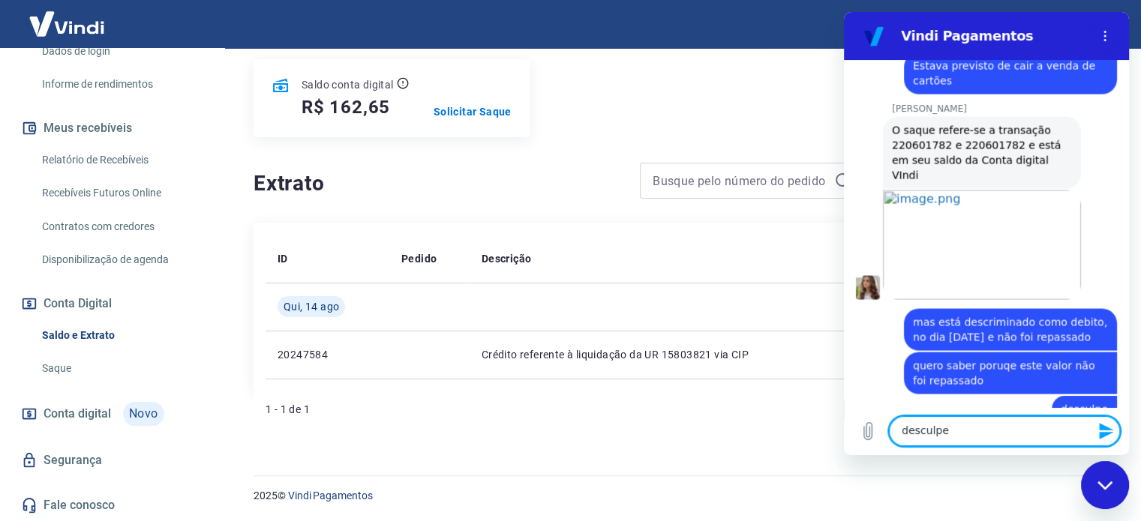
type textarea "desculpe"
type textarea "vi agora que foi para a conta digital"
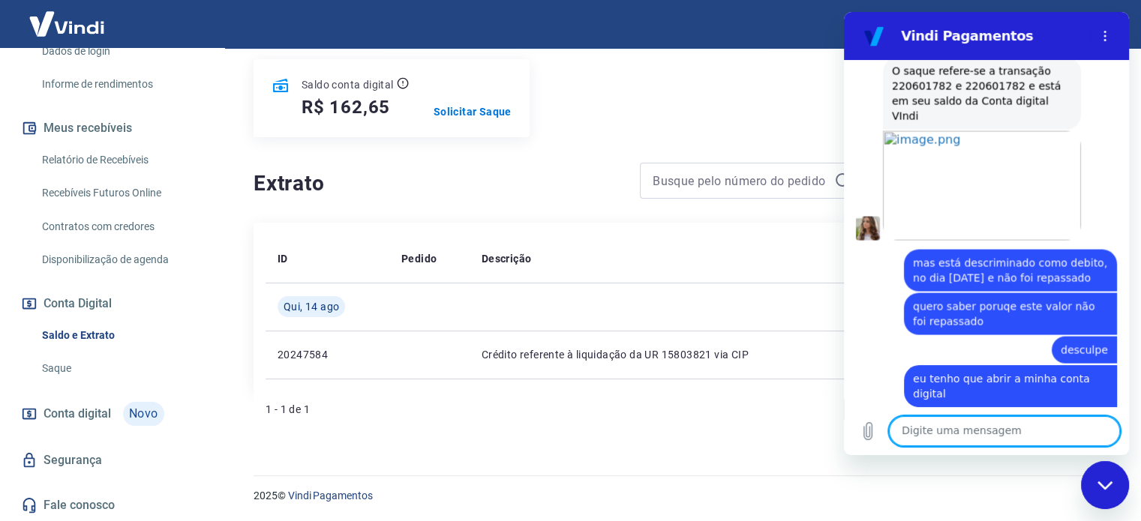
scroll to position [2963, 0]
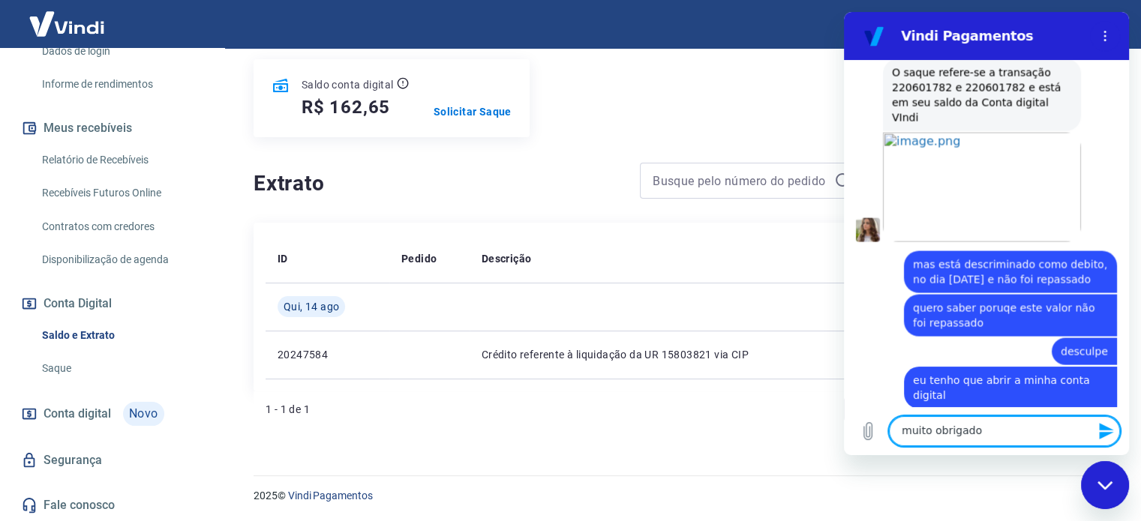
type textarea "muito obrigado"
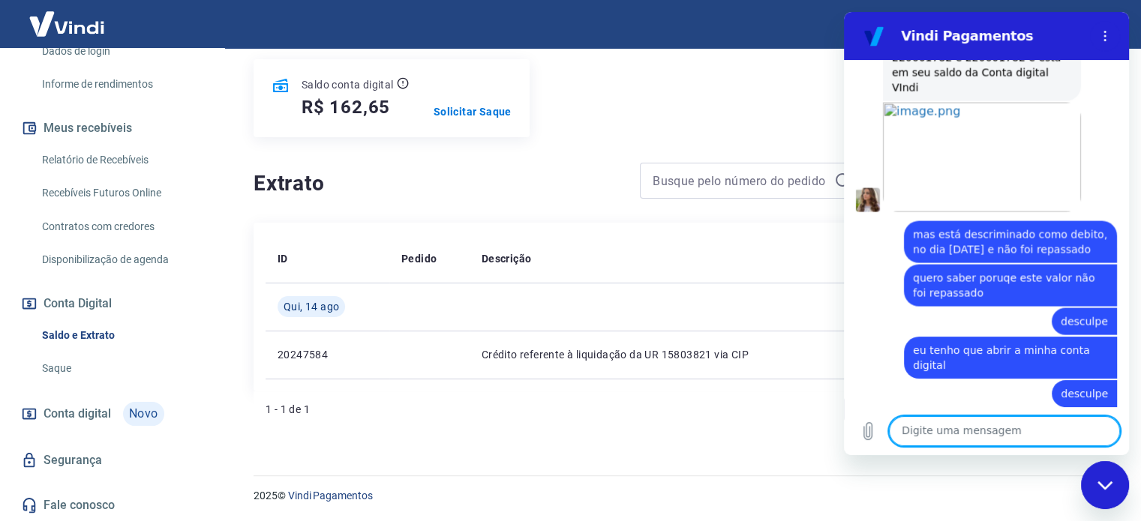
scroll to position [2992, 0]
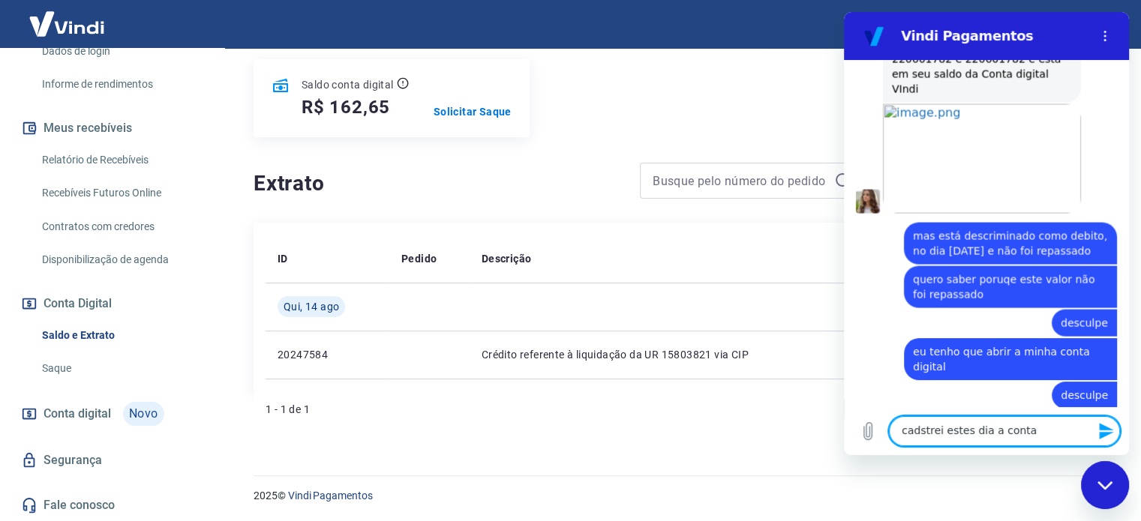
type textarea "cadstrei estes dia a conta"
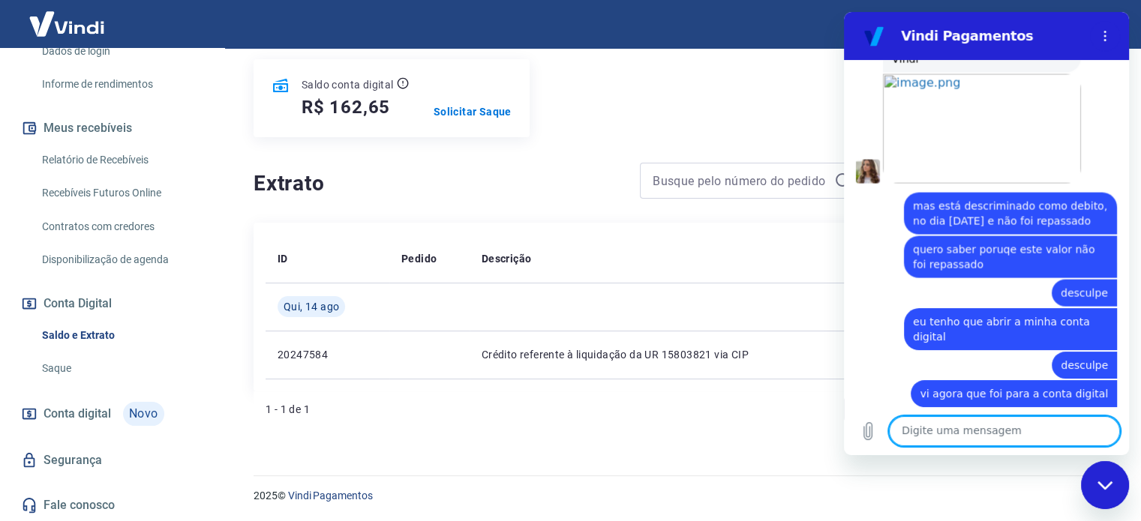
scroll to position [3020, 0]
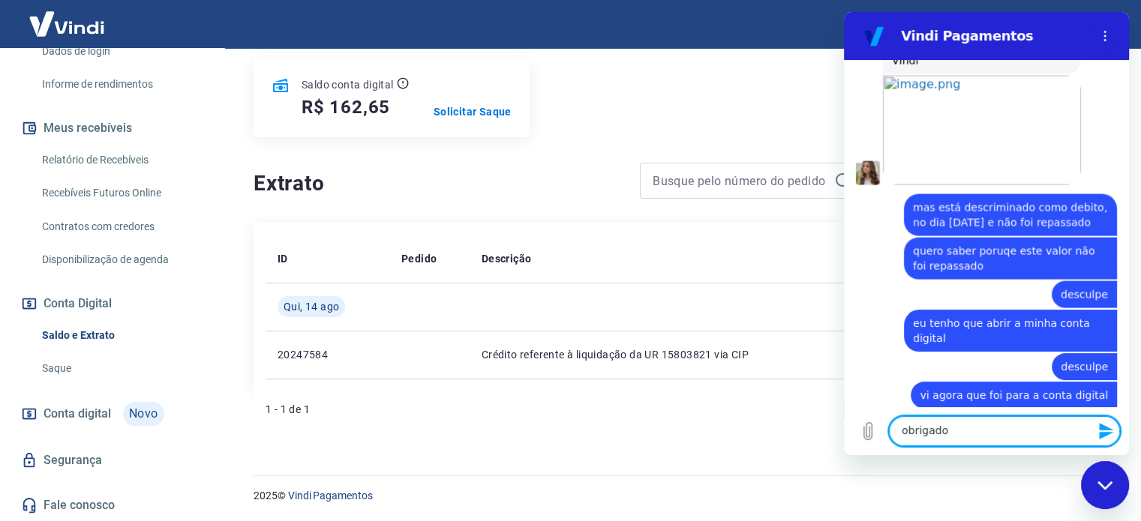
type textarea "obrigado"
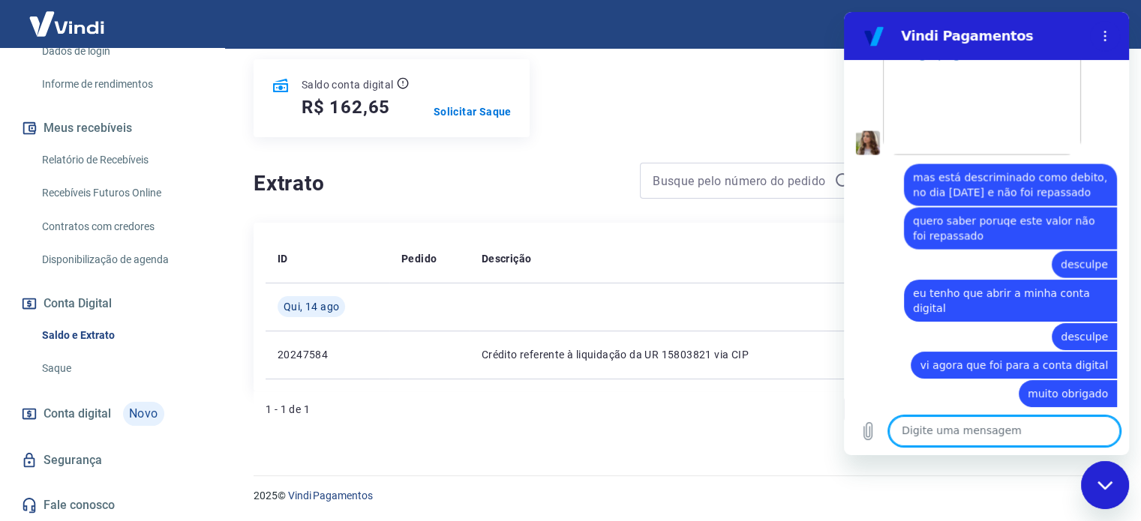
scroll to position [3049, 0]
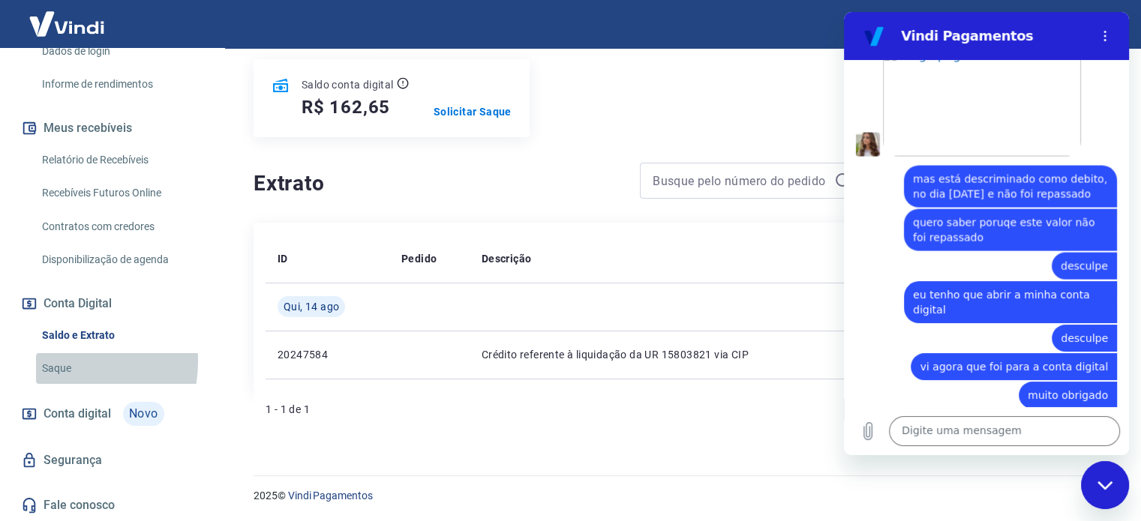
click at [61, 362] on link "Saque" at bounding box center [121, 368] width 170 height 31
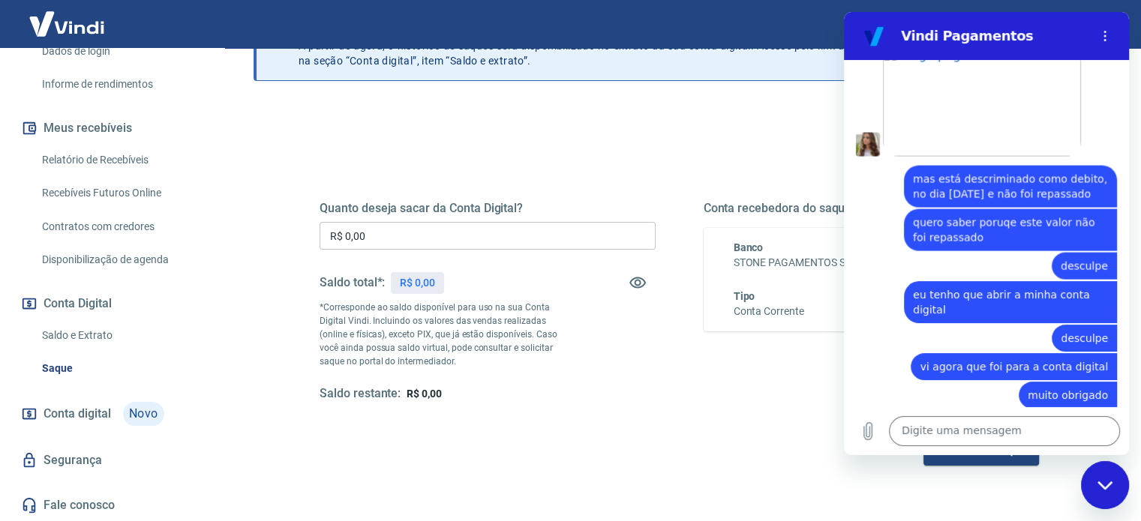
scroll to position [75, 0]
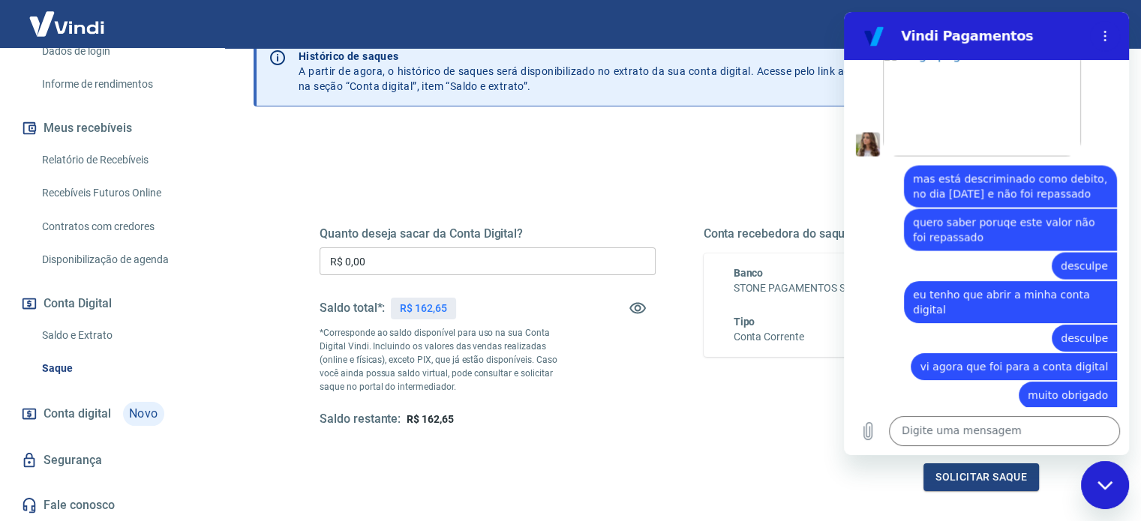
click at [1114, 492] on div "Fechar janela de mensagens" at bounding box center [1104, 485] width 45 height 45
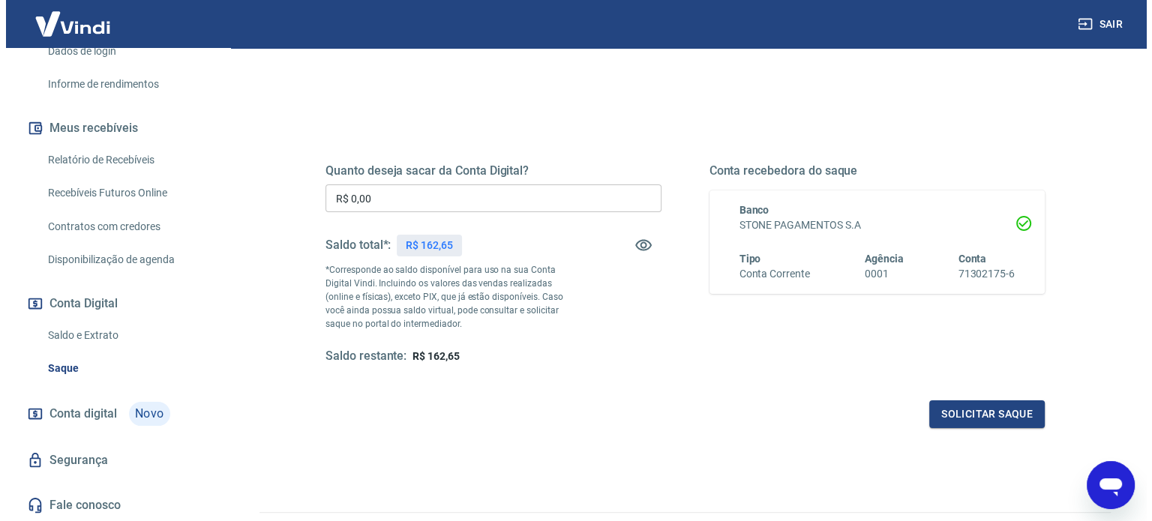
scroll to position [219, 0]
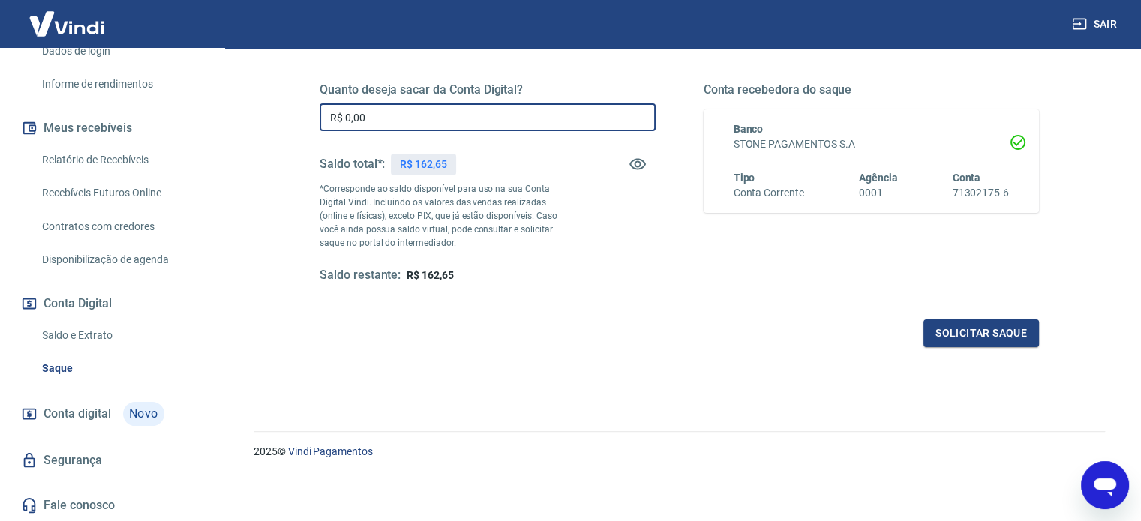
drag, startPoint x: 412, startPoint y: 125, endPoint x: 307, endPoint y: 124, distance: 105.0
click at [307, 124] on div "Quanto deseja sacar da Conta Digital? R$ 0,00 ​ Saldo total*: R$ 162,65 *Corres…" at bounding box center [679, 191] width 755 height 349
type input "R$ 162,65"
click at [971, 329] on button "Solicitar saque" at bounding box center [981, 334] width 116 height 28
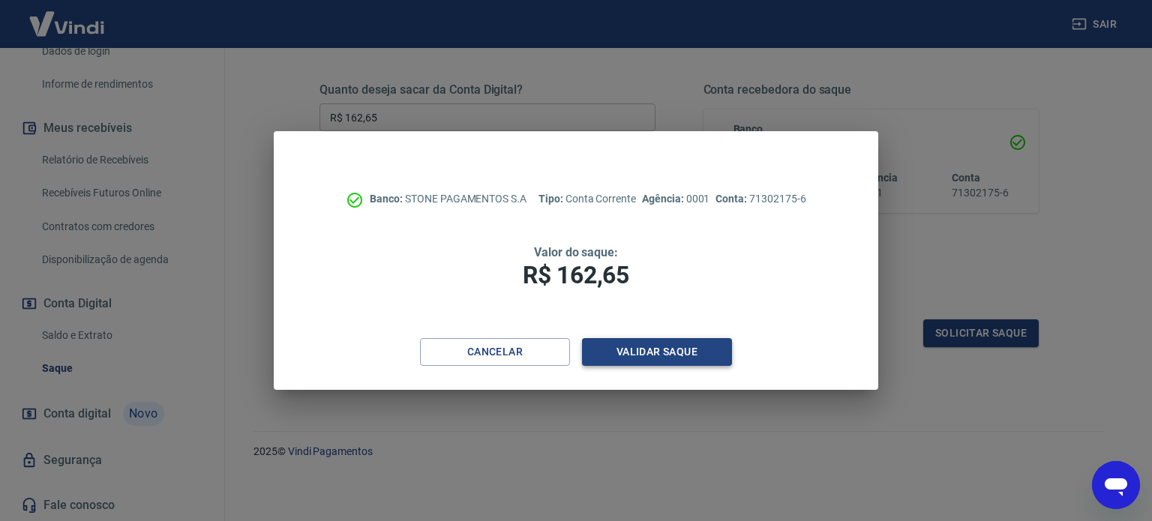
click at [646, 344] on button "Validar saque" at bounding box center [657, 352] width 150 height 28
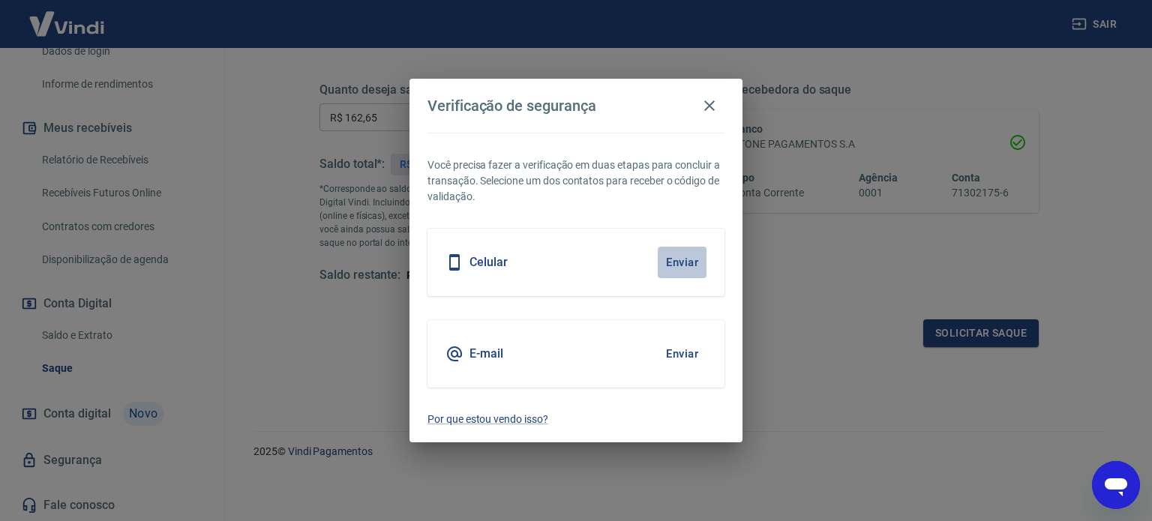
click at [679, 263] on button "Enviar" at bounding box center [682, 263] width 49 height 32
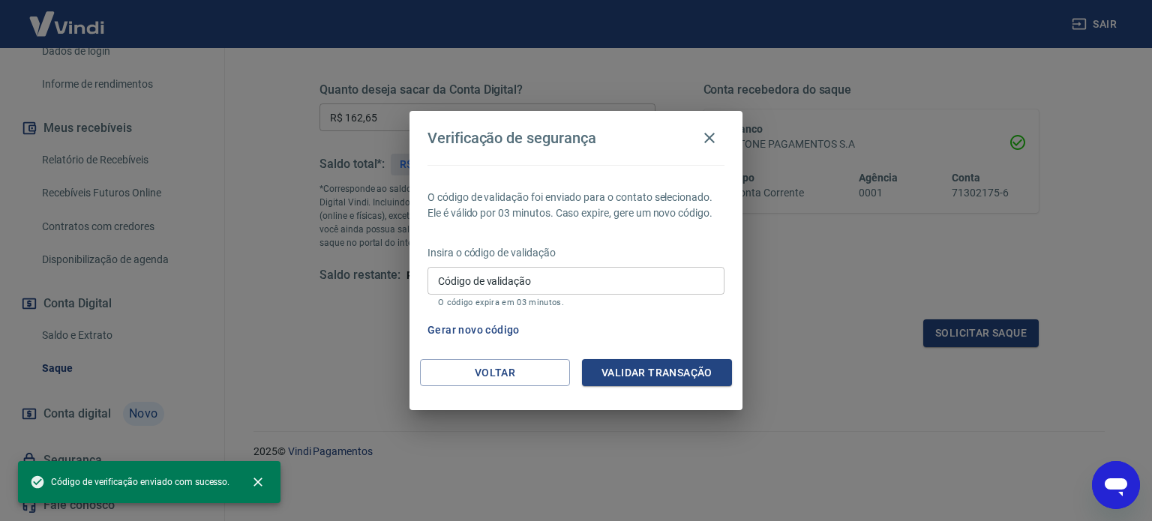
click at [561, 289] on input "Código de validação" at bounding box center [576, 281] width 297 height 28
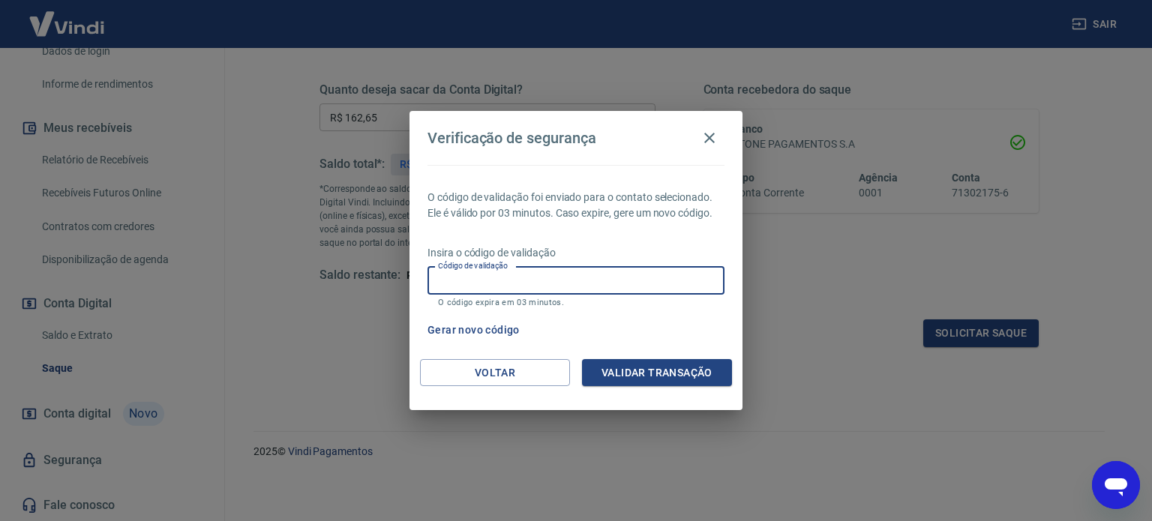
click at [540, 284] on input "Código de validação" at bounding box center [576, 281] width 297 height 28
type input "704662"
click at [660, 368] on button "Validar transação" at bounding box center [657, 373] width 150 height 28
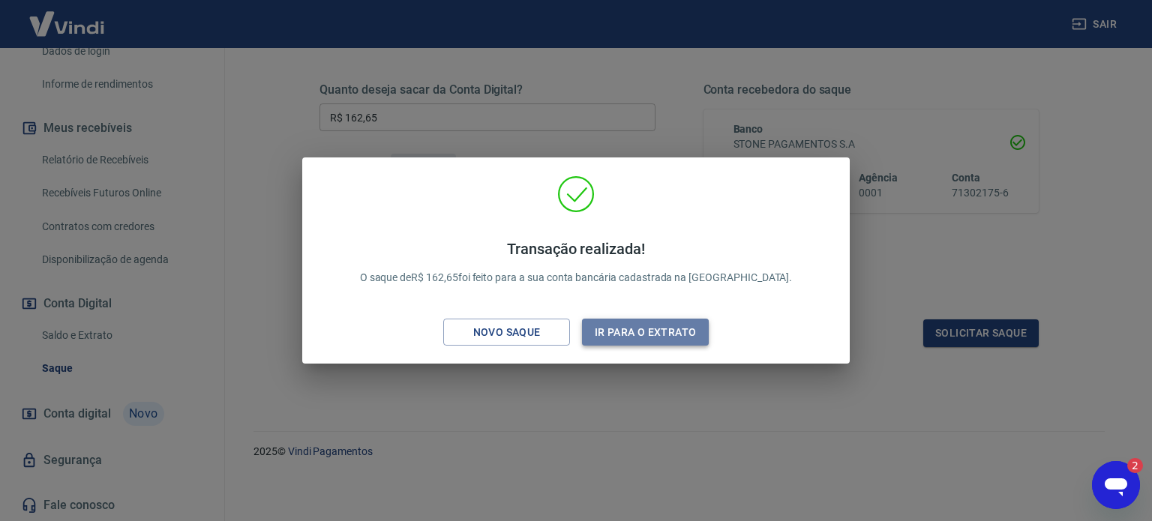
click at [662, 331] on button "Ir para o extrato" at bounding box center [645, 333] width 127 height 28
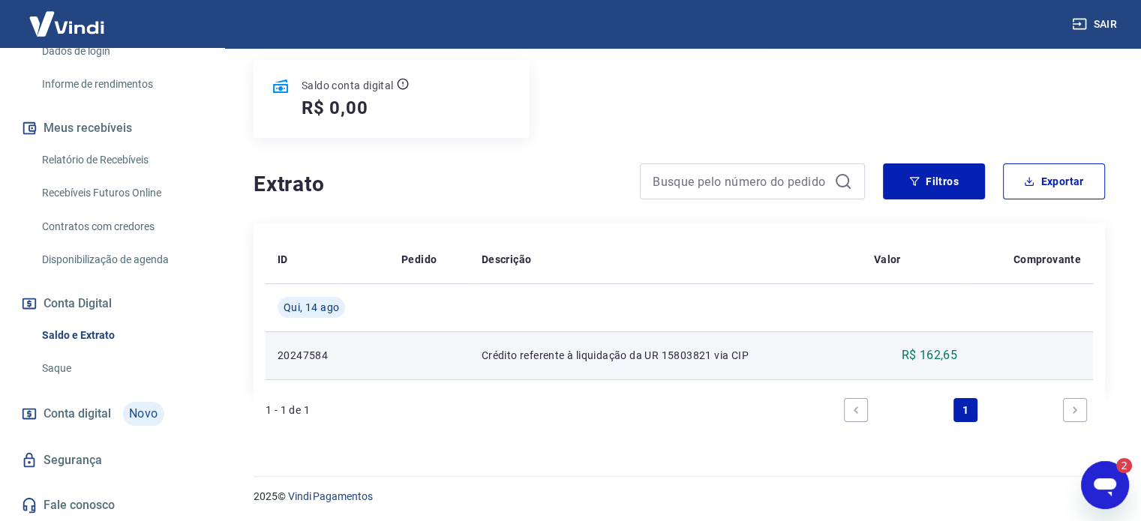
scroll to position [185, 0]
